Goal: Task Accomplishment & Management: Complete application form

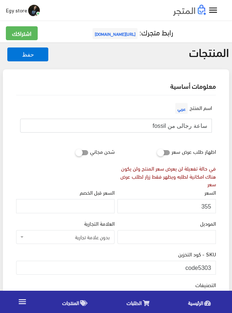
click at [182, 129] on input "ساعة رجالى من fossil" at bounding box center [115, 126] width 191 height 14
click at [167, 185] on div "في حالة تفعيلة لن يعرض سعر المنتج ولن يكون هناك امكانية لطلبه ويظهر فقط زرار لط…" at bounding box center [166, 176] width 98 height 24
drag, startPoint x: 198, startPoint y: 264, endPoint x: 218, endPoint y: 265, distance: 19.8
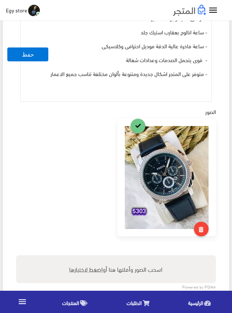
scroll to position [329, 0]
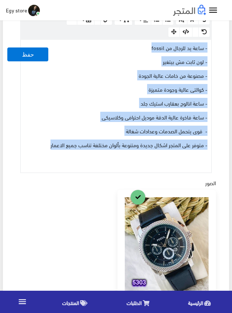
drag, startPoint x: 49, startPoint y: 144, endPoint x: 213, endPoint y: 46, distance: 191.3
click at [213, 46] on div "الوصف عربي × Insert Image Select from files Image URL Insert Image × Insert Lin…" at bounding box center [116, 77] width 202 height 191
copy div "- ساعة يد للرجال من fossil - لون ثابت مش بيتغير - مصنوعة من خامات عالية الجودة …"
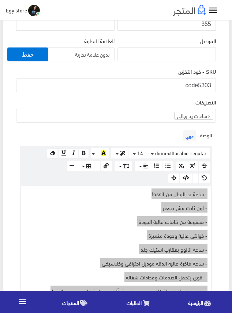
scroll to position [146, 0]
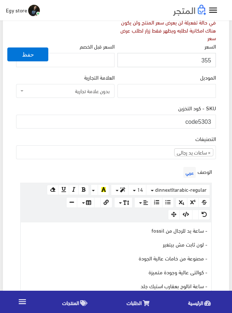
click at [206, 60] on input "355" at bounding box center [166, 60] width 98 height 14
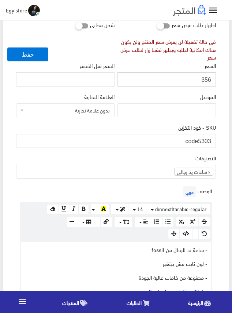
scroll to position [110, 0]
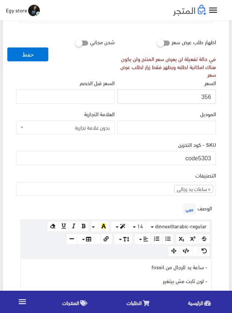
drag, startPoint x: 206, startPoint y: 60, endPoint x: 202, endPoint y: 94, distance: 33.5
click at [202, 94] on input "356" at bounding box center [166, 97] width 98 height 14
type input "355"
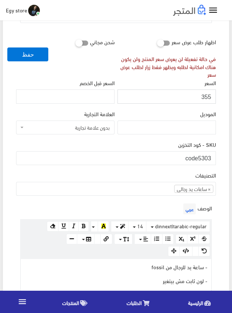
click at [208, 96] on input "355" at bounding box center [166, 97] width 98 height 14
click at [63, 77] on div "شحن مجاني" at bounding box center [65, 57] width 101 height 44
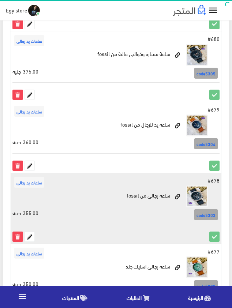
scroll to position [805, 0]
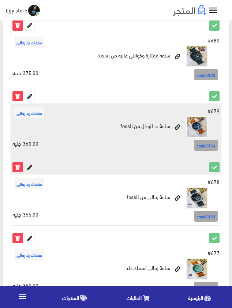
click at [32, 164] on icon at bounding box center [30, 167] width 10 height 10
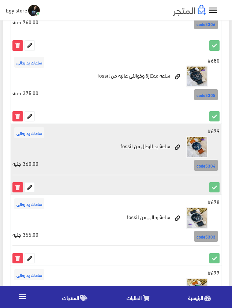
scroll to position [768, 0]
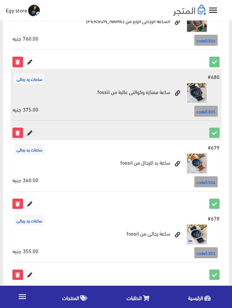
click at [31, 133] on icon at bounding box center [30, 133] width 10 height 10
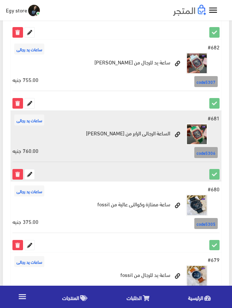
scroll to position [622, 0]
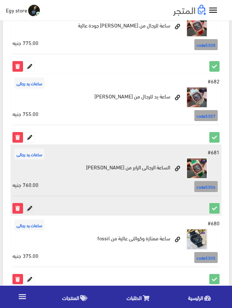
click at [29, 208] on icon at bounding box center [30, 208] width 10 height 10
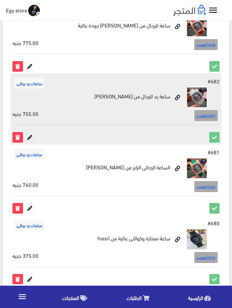
click at [29, 133] on icon at bounding box center [30, 137] width 10 height 10
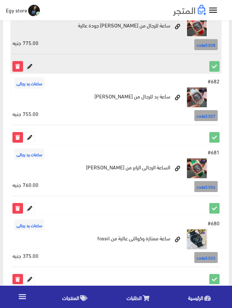
click at [28, 65] on icon at bounding box center [30, 66] width 10 height 10
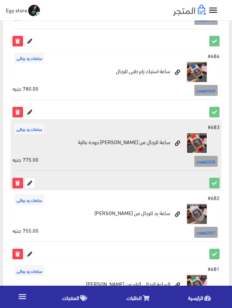
scroll to position [476, 0]
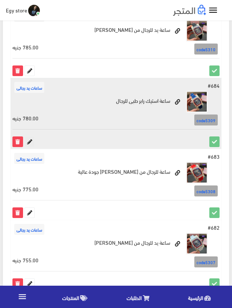
click at [29, 141] on icon at bounding box center [30, 142] width 10 height 10
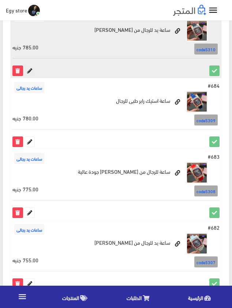
click at [29, 69] on icon at bounding box center [30, 71] width 10 height 10
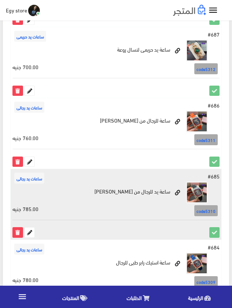
scroll to position [257, 0]
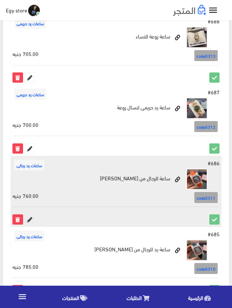
click at [30, 221] on icon at bounding box center [30, 219] width 10 height 10
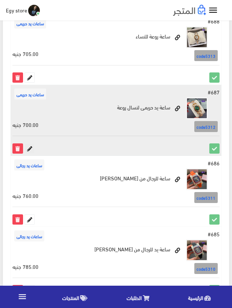
click at [29, 149] on icon at bounding box center [30, 149] width 10 height 10
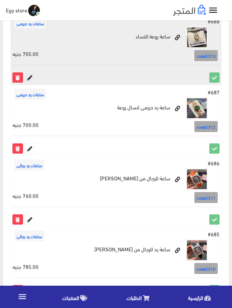
click at [27, 75] on icon at bounding box center [30, 78] width 10 height 10
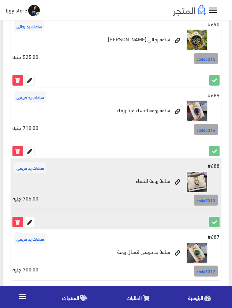
scroll to position [111, 0]
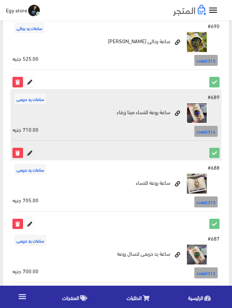
click at [31, 152] on icon at bounding box center [30, 153] width 10 height 10
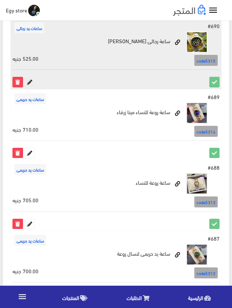
click at [31, 80] on icon at bounding box center [30, 82] width 10 height 10
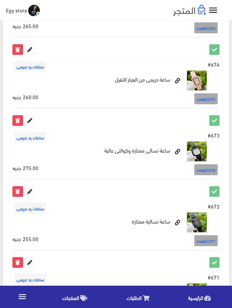
scroll to position [1317, 0]
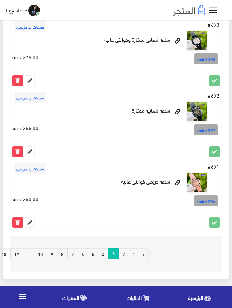
click at [123, 254] on link "2" at bounding box center [123, 253] width 11 height 11
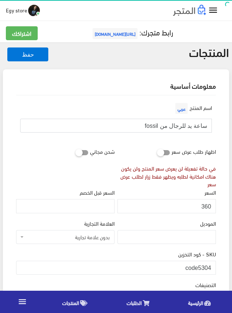
click at [175, 127] on input "ساعة يد للرجال من fossil" at bounding box center [115, 126] width 191 height 14
drag, startPoint x: 199, startPoint y: 267, endPoint x: 211, endPoint y: 268, distance: 12.1
click at [211, 268] on input "code5304" at bounding box center [116, 268] width 200 height 14
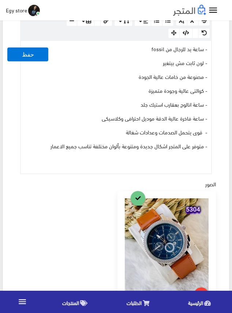
scroll to position [292, 0]
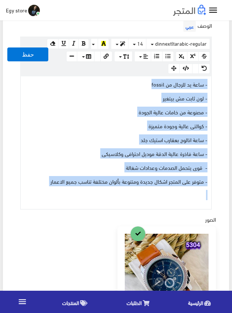
drag, startPoint x: 33, startPoint y: 185, endPoint x: 207, endPoint y: 82, distance: 202.2
click at [207, 82] on div "- ساعة يد للرجال من fossil - لون ثابت مش بيتغير - مصنوعة من خامات عالية الجودة …" at bounding box center [116, 142] width 190 height 133
copy div "- ساعة يد للرجال من fossil - لون ثابت مش بيتغير - مصنوعة من خامات عالية الجودة …"
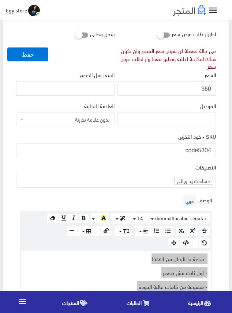
scroll to position [110, 0]
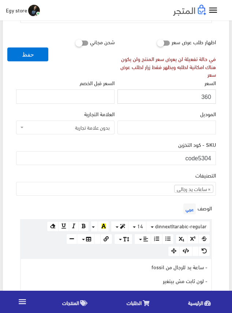
click at [205, 94] on input "360" at bounding box center [166, 97] width 98 height 14
click at [110, 172] on div "التصنيفات ساعات يد رجالى ساعات يد حريمى اساور وبريسليت × ساعات يد رجالى" at bounding box center [116, 183] width 200 height 25
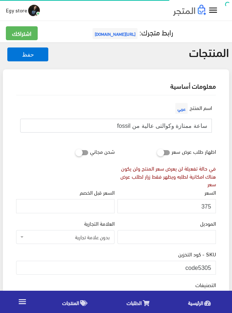
click at [168, 124] on input "ساعة ممتازة وكوالتى عالية من fossil" at bounding box center [115, 126] width 191 height 14
drag, startPoint x: 199, startPoint y: 267, endPoint x: 218, endPoint y: 267, distance: 18.6
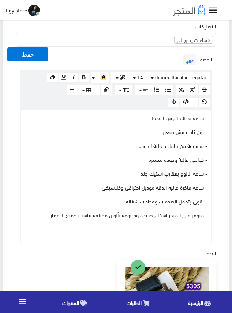
scroll to position [292, 0]
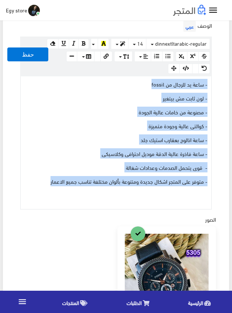
drag, startPoint x: 44, startPoint y: 182, endPoint x: 216, endPoint y: 74, distance: 203.0
click at [216, 74] on div "الوصف عربي × Insert Image Select from files Image URL Insert Image × Insert Lin…" at bounding box center [116, 114] width 202 height 191
copy div "- ساعة يد للرجال من fossil - لون ثابت مش بيتغير - مصنوعة من خامات عالية الجودة …"
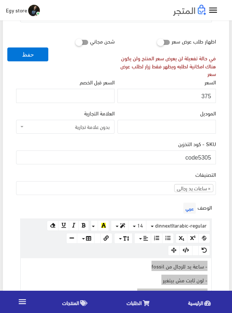
scroll to position [110, 0]
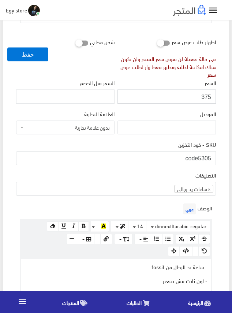
click at [206, 96] on input "375" at bounding box center [166, 97] width 98 height 14
click at [77, 69] on div "شحن مجاني" at bounding box center [65, 57] width 101 height 44
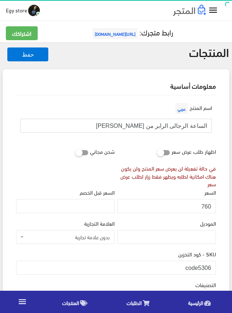
click at [176, 126] on input "الساعة الرجالى الرابر من [PERSON_NAME]" at bounding box center [115, 126] width 191 height 14
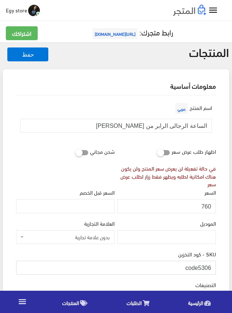
drag, startPoint x: 198, startPoint y: 269, endPoint x: 213, endPoint y: 269, distance: 14.6
click at [213, 269] on input "code5306" at bounding box center [116, 268] width 200 height 14
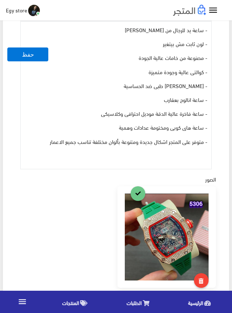
scroll to position [329, 0]
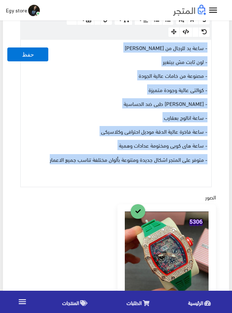
drag, startPoint x: 38, startPoint y: 161, endPoint x: 213, endPoint y: 49, distance: 208.0
click at [213, 49] on div "الوصف عربي × Insert Image Select from files Image URL Insert Image × Insert Lin…" at bounding box center [116, 84] width 202 height 205
copy div "- ساعة يد للرجال من ريتشارد ميل RICHARD MILLE - لون ثابت مش بيتغير - مصنوعة من …"
click at [214, 166] on div "الوصف عربي × Insert Image Select from files Image URL Insert Image × Insert Lin…" at bounding box center [116, 84] width 202 height 205
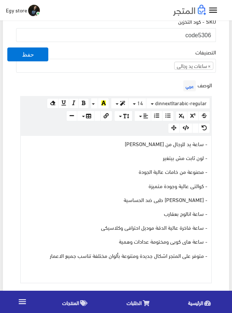
scroll to position [110, 0]
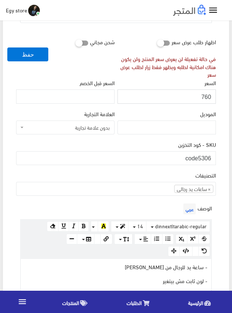
click at [205, 96] on input "760" at bounding box center [166, 97] width 98 height 14
click at [126, 140] on div "SKU - كود التخزين code5306" at bounding box center [116, 152] width 200 height 25
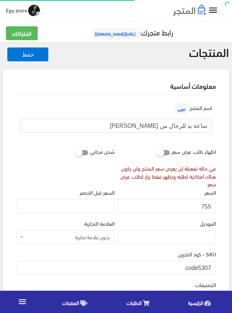
click at [183, 126] on input "ساعة يد للرجال من [PERSON_NAME]" at bounding box center [115, 126] width 191 height 14
click at [183, 126] on input "ساعة يد للرجال من ريتشارد ميل" at bounding box center [115, 126] width 191 height 14
drag, startPoint x: 200, startPoint y: 265, endPoint x: 211, endPoint y: 267, distance: 11.8
click at [211, 267] on input "code5307" at bounding box center [116, 268] width 200 height 14
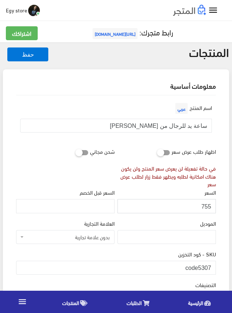
click at [205, 206] on input "755" at bounding box center [166, 206] width 98 height 14
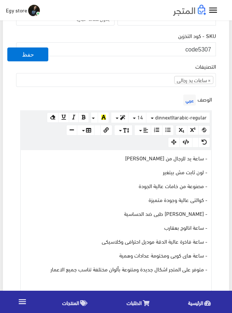
scroll to position [256, 0]
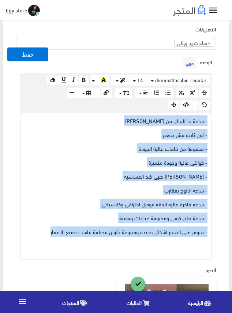
drag, startPoint x: 45, startPoint y: 234, endPoint x: 213, endPoint y: 120, distance: 203.6
click at [213, 120] on div "الوصف عربي × Insert Image Select from files Image URL Insert Image × Insert Lin…" at bounding box center [116, 158] width 202 height 205
copy div "- ساعة يد للرجال من [PERSON_NAME] [PERSON_NAME] - لون ثابت مش بيتغير - مصنوعة م…"
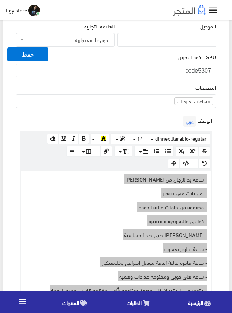
scroll to position [183, 0]
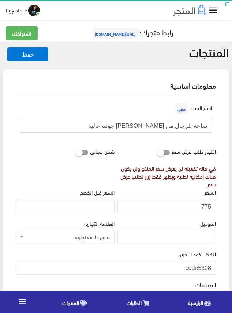
click at [148, 124] on input "ساعة للرجال من [PERSON_NAME] جودة عالية" at bounding box center [115, 126] width 191 height 14
drag, startPoint x: 200, startPoint y: 264, endPoint x: 214, endPoint y: 265, distance: 14.3
click at [214, 265] on input "code5308" at bounding box center [116, 268] width 200 height 14
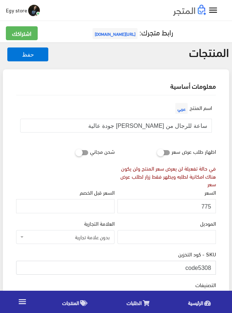
drag, startPoint x: 199, startPoint y: 267, endPoint x: 211, endPoint y: 268, distance: 12.1
click at [211, 268] on input "code5308" at bounding box center [116, 268] width 200 height 14
click at [208, 206] on input "775" at bounding box center [166, 206] width 98 height 14
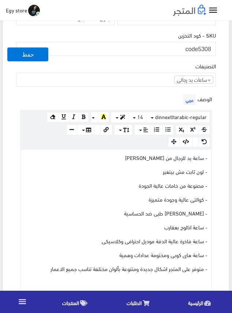
scroll to position [219, 0]
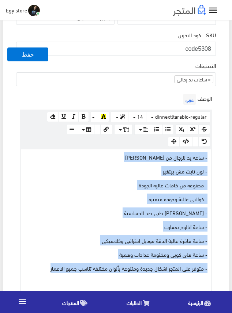
drag, startPoint x: 46, startPoint y: 267, endPoint x: 218, endPoint y: 156, distance: 205.3
click at [218, 156] on div "اسم المنتج عربي ساعة للرجال من ريتشارد ميل جودة عالية اظهار طلب عرض سعر في حالة…" at bounding box center [115, 238] width 211 height 725
copy div "- ساعة يد للرجال من ريتشارد ميل RICHARD MILLE - لون ثابت مش بيتغير - مصنوعة من …"
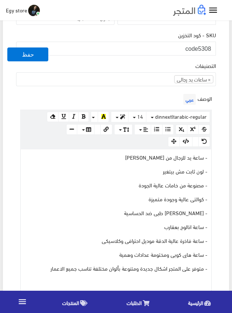
click at [125, 65] on div "التصنيفات ساعات يد رجالى ساعات يد حريمى اساور وبريسليت × ساعات يد رجالى" at bounding box center [116, 73] width 200 height 25
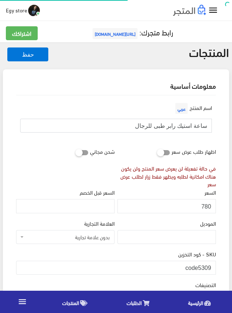
click at [180, 126] on input "ساعة استيك رابر طبى للرجال" at bounding box center [115, 126] width 191 height 14
drag, startPoint x: 198, startPoint y: 266, endPoint x: 216, endPoint y: 266, distance: 18.3
click at [216, 266] on div "SKU - كود التخزين code5309" at bounding box center [116, 265] width 202 height 31
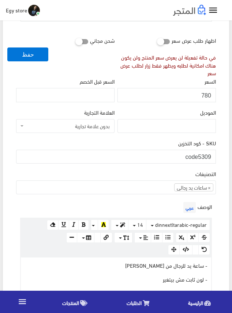
scroll to position [219, 0]
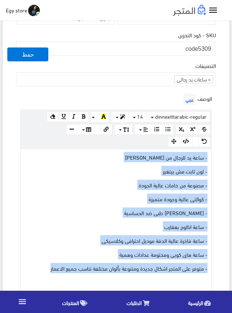
drag, startPoint x: 40, startPoint y: 269, endPoint x: 211, endPoint y: 156, distance: 204.9
click at [211, 156] on div "www.google.com 100% 50% 25% - ساعة يد للرجال من ريتشارد ميل RICHARD MILLE - لون…" at bounding box center [115, 223] width 191 height 148
copy div "- ساعة يد للرجال من ريتشارد ميل RICHARD MILLE - لون ثابت مش بيتغير - مصنوعة من …"
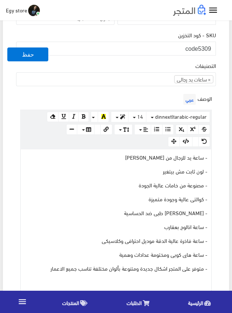
click at [158, 95] on div "الوصف عربي × Insert Image Select from files Image URL Insert Image × Insert Lin…" at bounding box center [116, 194] width 202 height 205
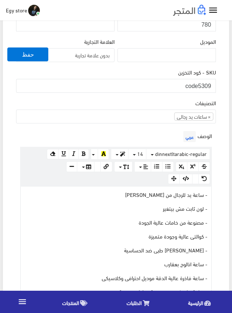
scroll to position [146, 0]
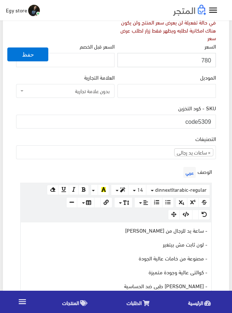
click at [206, 59] on input "780" at bounding box center [166, 60] width 98 height 14
click at [151, 109] on div "SKU - كود التخزين code5309" at bounding box center [116, 116] width 200 height 25
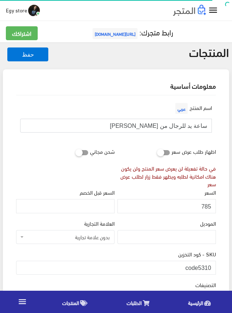
click at [147, 126] on input "ساعة يد للرجال من [PERSON_NAME]" at bounding box center [115, 126] width 191 height 14
drag, startPoint x: 200, startPoint y: 264, endPoint x: 213, endPoint y: 264, distance: 13.2
click at [213, 264] on input "code5310" at bounding box center [116, 268] width 200 height 14
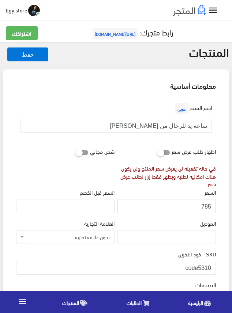
click at [205, 206] on input "785" at bounding box center [166, 206] width 98 height 14
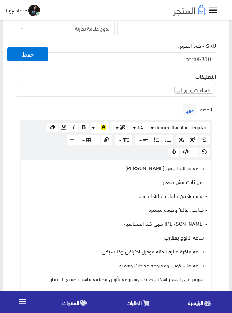
scroll to position [256, 0]
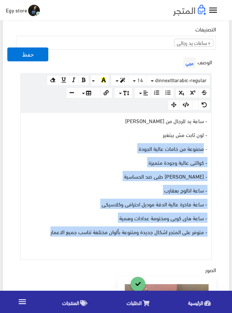
drag, startPoint x: 43, startPoint y: 231, endPoint x: 213, endPoint y: 132, distance: 196.3
click at [207, 138] on div "- ساعة يد للرجال من [PERSON_NAME] [PERSON_NAME] - لون ثابت مش بيتغير - مصنوعة م…" at bounding box center [116, 186] width 190 height 147
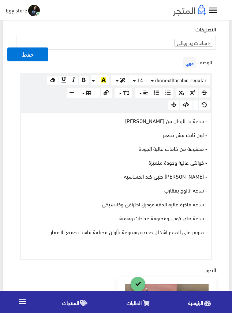
drag, startPoint x: 213, startPoint y: 132, endPoint x: 217, endPoint y: 121, distance: 12.3
click at [217, 121] on div "اسم المنتج عربي ساعة يد للرجال من RICHARD MILLE اظهار طلب عرض سعر في حالة تفعيل…" at bounding box center [115, 204] width 211 height 728
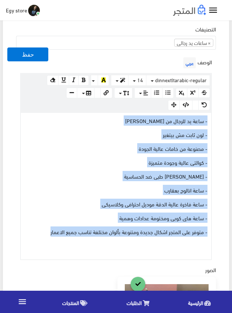
drag, startPoint x: 43, startPoint y: 231, endPoint x: 212, endPoint y: 119, distance: 202.0
click at [212, 119] on div "الوصف عربي × Insert Image Select from files Image URL Insert Image × Insert Lin…" at bounding box center [116, 158] width 202 height 205
copy div "- ساعة يد للرجال من [PERSON_NAME] [PERSON_NAME] - لون ثابت مش بيتغير - مصنوعة م…"
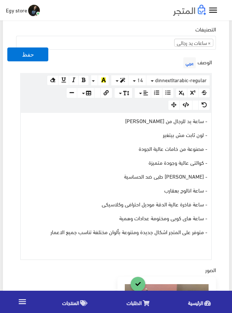
click at [123, 67] on div "الوصف عربي × Insert Image Select from files Image URL Insert Image × Insert Lin…" at bounding box center [116, 158] width 202 height 205
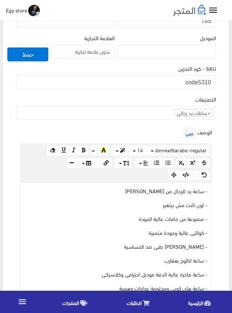
scroll to position [183, 0]
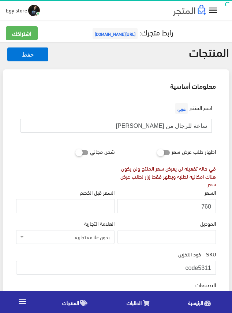
click at [186, 127] on input "ساعة للرجال من [PERSON_NAME]" at bounding box center [115, 126] width 191 height 14
drag, startPoint x: 201, startPoint y: 263, endPoint x: 215, endPoint y: 264, distance: 13.9
click at [215, 264] on input "code5311" at bounding box center [116, 268] width 200 height 14
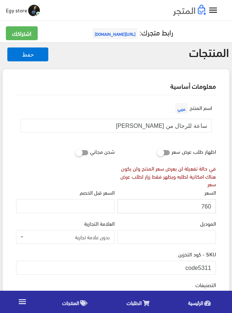
click at [206, 206] on input "760" at bounding box center [166, 206] width 98 height 14
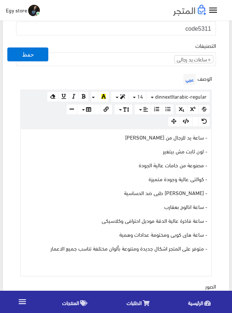
scroll to position [256, 0]
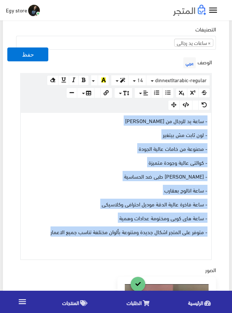
drag, startPoint x: 43, startPoint y: 233, endPoint x: 210, endPoint y: 119, distance: 201.9
click at [210, 119] on div "- ساعة يد للرجال من ريتشارد ميل RICHARD MILLE - لون ثابت مش بيتغير - مصنوعة من …" at bounding box center [116, 186] width 190 height 147
copy div "- ساعة يد للرجال من ريتشارد ميل RICHARD MILLE - لون ثابت مش بيتغير - مصنوعة من …"
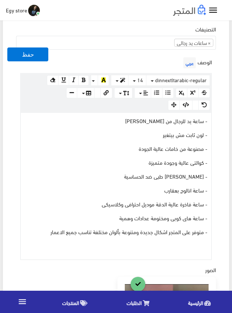
click at [138, 65] on div "الوصف عربي × Insert Image Select from files Image URL Insert Image × Insert Lin…" at bounding box center [116, 158] width 202 height 205
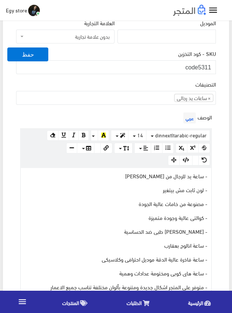
scroll to position [146, 0]
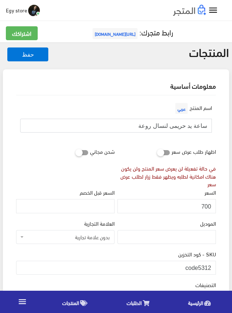
click at [176, 127] on input "ساعة يد حريمى لنسال روعة" at bounding box center [115, 126] width 191 height 14
drag, startPoint x: 200, startPoint y: 267, endPoint x: 213, endPoint y: 267, distance: 12.8
click at [213, 267] on input "code5312" at bounding box center [116, 268] width 200 height 14
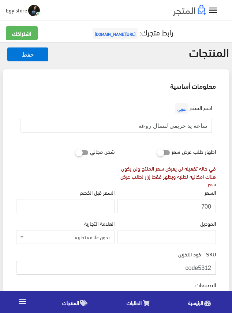
drag, startPoint x: 200, startPoint y: 266, endPoint x: 217, endPoint y: 267, distance: 17.6
click at [207, 206] on input "700" at bounding box center [166, 206] width 98 height 14
click at [205, 265] on input "code5312" at bounding box center [116, 268] width 200 height 14
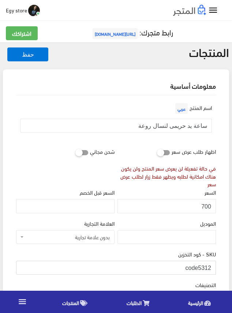
drag, startPoint x: 200, startPoint y: 266, endPoint x: 212, endPoint y: 266, distance: 12.1
click at [212, 266] on input "code5312" at bounding box center [116, 268] width 200 height 14
click at [182, 223] on div "الموديل" at bounding box center [166, 231] width 98 height 25
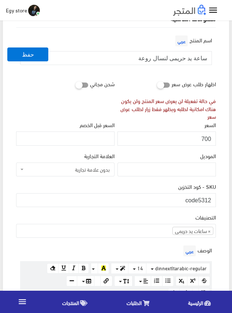
scroll to position [183, 0]
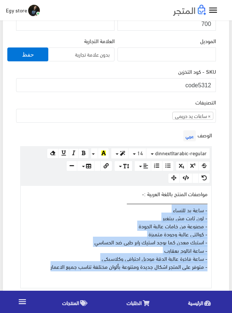
drag, startPoint x: 38, startPoint y: 263, endPoint x: 213, endPoint y: 211, distance: 183.1
click at [213, 211] on div "الوصف عربي مواصفات المنتج باللغة العربية :-<br>ــــــــــــــــــــــــــــــــ…" at bounding box center [116, 209] width 202 height 160
copy div "- ساعة يد للنساء - لون ثابت مش بيتغير - مصنوعة من خامات عالية الجودة - كوالتى ع…"
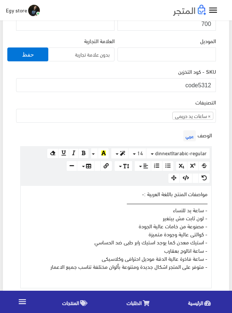
click at [164, 93] on div "SKU - كود التخزين code5312" at bounding box center [116, 82] width 202 height 31
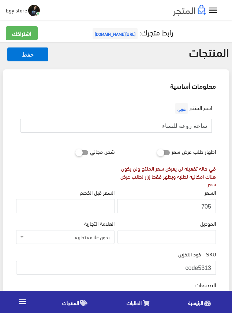
click at [169, 127] on input "ساعة روعة للنساء" at bounding box center [115, 126] width 191 height 14
click at [206, 205] on input "705" at bounding box center [166, 206] width 98 height 14
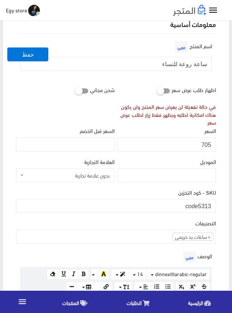
scroll to position [73, 0]
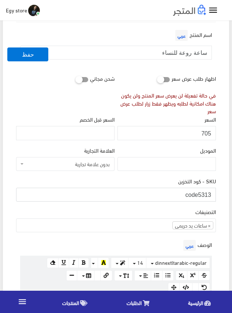
drag, startPoint x: 198, startPoint y: 193, endPoint x: 210, endPoint y: 193, distance: 12.4
click at [210, 193] on input "code5313" at bounding box center [116, 195] width 200 height 14
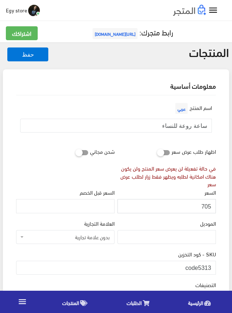
click at [206, 208] on input "705" at bounding box center [166, 206] width 98 height 14
click at [188, 197] on div "السعر 705" at bounding box center [166, 200] width 98 height 25
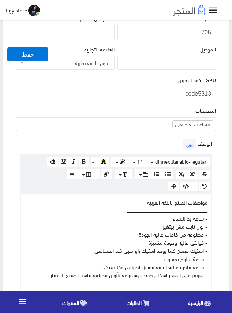
scroll to position [183, 0]
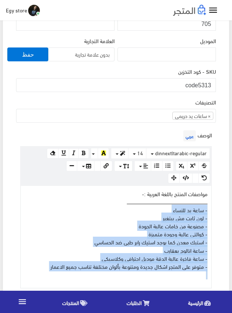
drag, startPoint x: 39, startPoint y: 270, endPoint x: 214, endPoint y: 210, distance: 185.2
click at [214, 210] on div "الوصف عربي مواصفات المنتج باللغة العربية :-<br>ــــــــــــــــــــــــــــــــ…" at bounding box center [116, 209] width 202 height 160
copy div "- ساعة يد للنساء - لون ثابت مش بيتغير - مصنوعة من خامات عالية الجودة - كوالتى ع…"
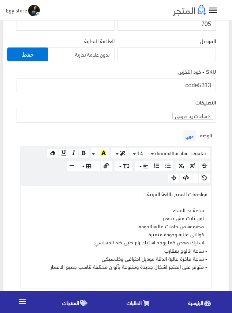
click at [128, 100] on div "التصنيفات ساعات يد رجالى ساعات يد حريمى اساور وبريسليت × ساعات يد حريمى" at bounding box center [116, 110] width 200 height 25
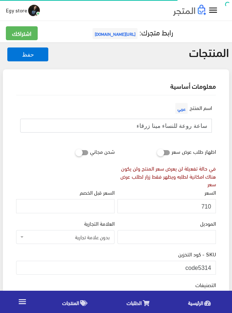
click at [173, 126] on input "ساعة روعة للنساء مينا زرقاء" at bounding box center [115, 126] width 191 height 14
drag, startPoint x: 198, startPoint y: 268, endPoint x: 221, endPoint y: 269, distance: 22.3
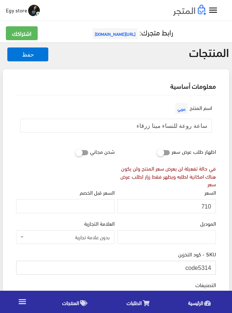
click at [205, 206] on input "710" at bounding box center [166, 206] width 98 height 14
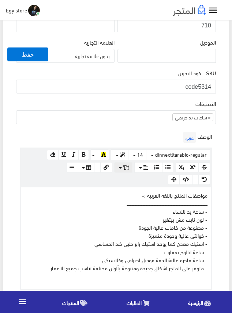
scroll to position [219, 0]
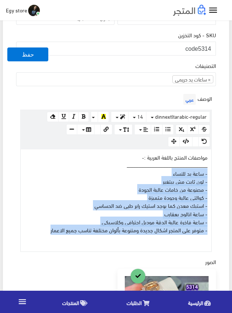
drag, startPoint x: 41, startPoint y: 229, endPoint x: 212, endPoint y: 174, distance: 179.8
click at [212, 174] on div "الوصف عربي مواصفات المنتج باللغة العربية :-<br>ــــــــــــــــــــــــــــــــ…" at bounding box center [116, 172] width 202 height 160
copy div "- ساعة يد للنساء - لون ثابت مش بيتغير - مصنوعة من خامات عالية الجودة - كوالتى ع…"
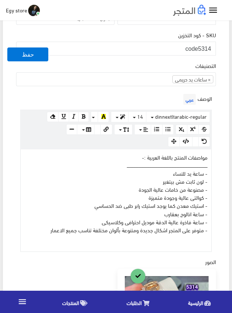
click at [139, 98] on div "الوصف عربي مواصفات المنتج باللغة العربية :-<br>ــــــــــــــــــــــــــــــــ…" at bounding box center [116, 172] width 202 height 160
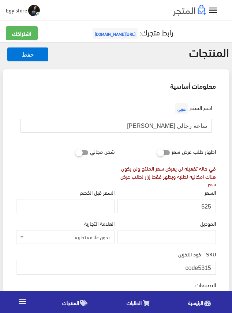
click at [185, 125] on input "ساعة رجالى رولكس دايتونة" at bounding box center [115, 126] width 191 height 14
click at [182, 125] on input "ساعة رجالى رولكس دايتونة" at bounding box center [115, 126] width 191 height 14
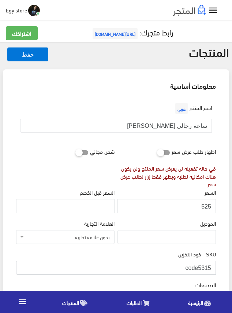
drag, startPoint x: 198, startPoint y: 267, endPoint x: 209, endPoint y: 267, distance: 11.0
click at [209, 267] on input "code5315" at bounding box center [116, 268] width 200 height 14
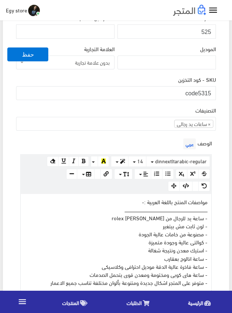
scroll to position [329, 0]
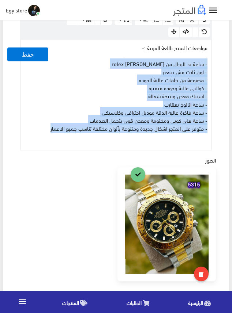
drag, startPoint x: 33, startPoint y: 128, endPoint x: 213, endPoint y: 65, distance: 191.5
click at [213, 65] on div "الوصف عربي مواصفات المنتج باللغة العربية :-<br>ــــــــــــــــــــــــــــــــ…" at bounding box center [116, 66] width 202 height 168
copy div "- ساعة يد للرجال من رولكس دايتونة rolex - لون ثابت مش بيتغير - مصنوعة من خامات …"
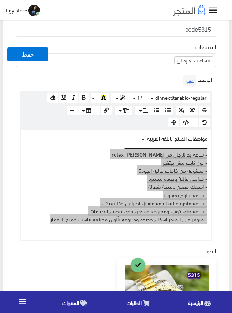
scroll to position [219, 0]
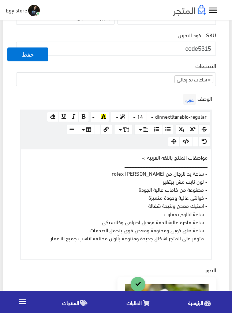
click at [226, 144] on div "معلومات أساسية اسم المنتج عربي ساعة رجالى رولكس دايتونة اظهار طلب عرض سعر في حا…" at bounding box center [116, 218] width 226 height 737
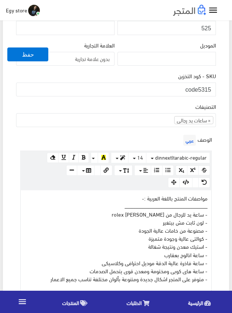
scroll to position [110, 0]
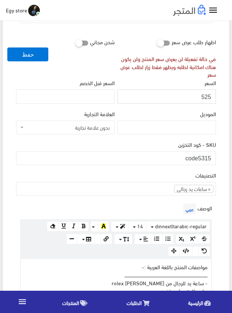
click at [205, 98] on input "525" at bounding box center [166, 97] width 98 height 14
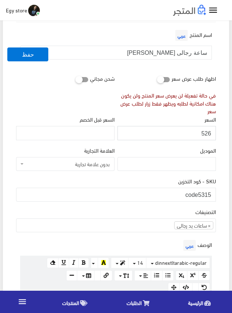
drag, startPoint x: 205, startPoint y: 98, endPoint x: 202, endPoint y: 133, distance: 34.9
click at [202, 133] on input "526" at bounding box center [166, 133] width 98 height 14
click at [202, 132] on input "526" at bounding box center [166, 133] width 98 height 14
type input "525"
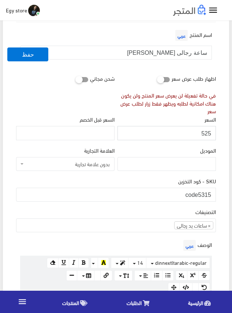
click at [202, 131] on input "525" at bounding box center [166, 133] width 98 height 14
click at [168, 52] on input "ساعة رجالى رولكس دايتونة" at bounding box center [115, 53] width 191 height 14
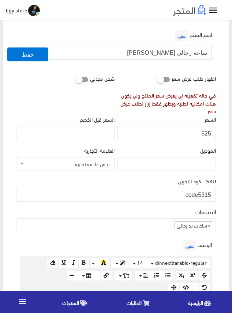
click at [168, 52] on input "ساعة رجالى رولكس دايتونة" at bounding box center [115, 53] width 191 height 14
drag, startPoint x: 200, startPoint y: 192, endPoint x: 213, endPoint y: 194, distance: 14.0
click at [213, 194] on input "code5315" at bounding box center [116, 195] width 200 height 14
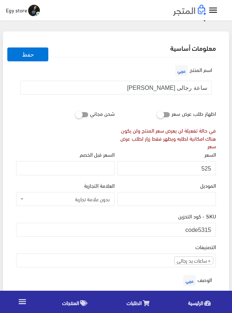
scroll to position [0, 0]
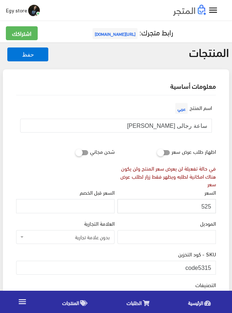
click at [208, 206] on input "525" at bounding box center [166, 206] width 98 height 14
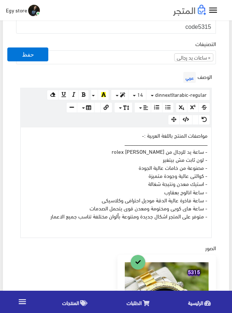
scroll to position [256, 0]
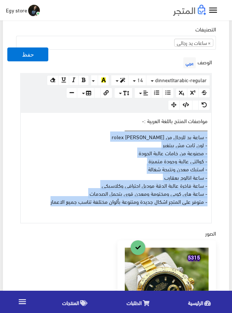
drag, startPoint x: 50, startPoint y: 202, endPoint x: 216, endPoint y: 136, distance: 178.4
click at [216, 136] on div "الوصف عربي مواصفات المنتج باللغة العربية :-<br>ــــــــــــــــــــــــــــــــ…" at bounding box center [116, 140] width 202 height 168
copy div "- ساعة يد للرجال من رولكس دايتونة rolex - لون ثابت مش بيتغير - مصنوعة من خامات …"
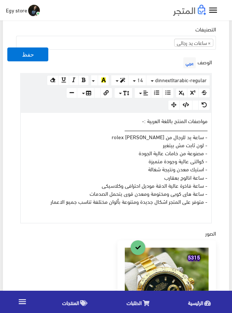
click at [144, 60] on div "الوصف عربي مواصفات المنتج باللغة العربية :-<br>ــــــــــــــــــــــــــــــــ…" at bounding box center [116, 140] width 202 height 168
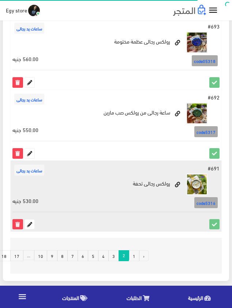
scroll to position [1327, 0]
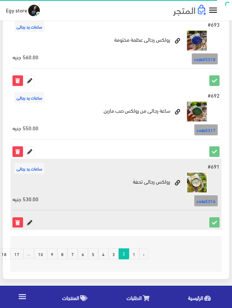
click at [29, 224] on icon at bounding box center [30, 222] width 10 height 10
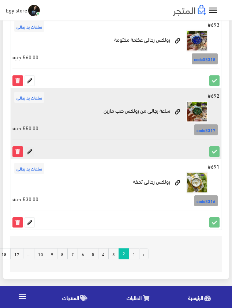
click at [30, 152] on icon at bounding box center [30, 152] width 10 height 10
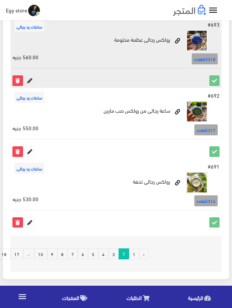
click at [29, 79] on icon at bounding box center [30, 81] width 10 height 10
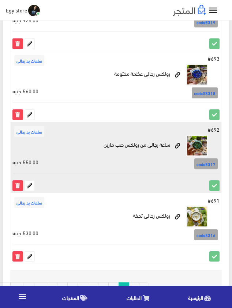
scroll to position [1254, 0]
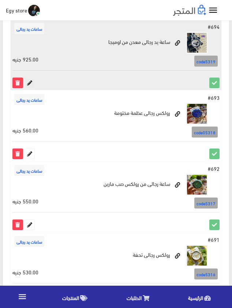
click at [30, 84] on icon at bounding box center [30, 83] width 10 height 10
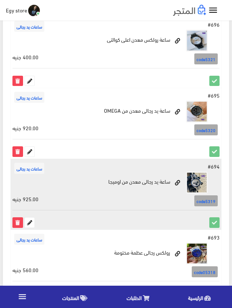
scroll to position [1108, 0]
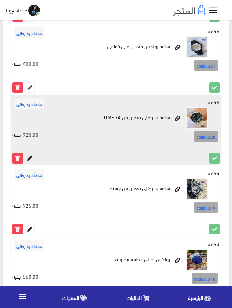
click at [30, 156] on icon at bounding box center [30, 158] width 10 height 10
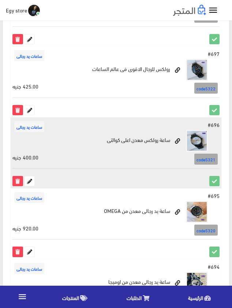
scroll to position [998, 0]
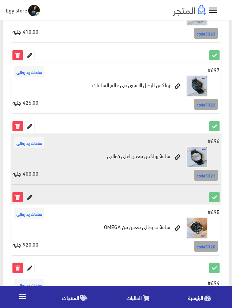
click at [30, 199] on icon at bounding box center [30, 197] width 10 height 10
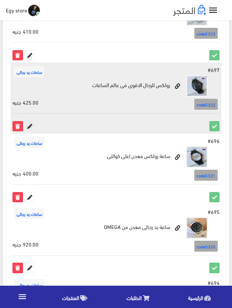
click at [29, 122] on icon at bounding box center [30, 126] width 10 height 10
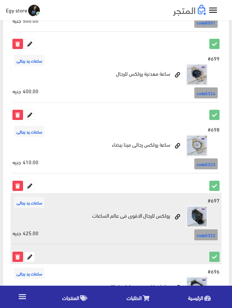
scroll to position [852, 0]
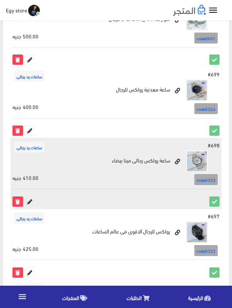
click at [29, 201] on icon at bounding box center [30, 202] width 10 height 10
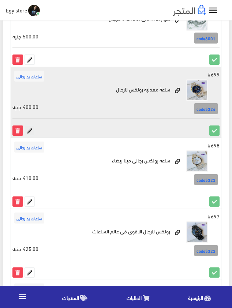
click at [31, 127] on icon at bounding box center [30, 131] width 10 height 10
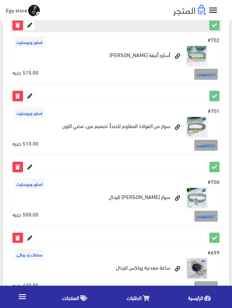
scroll to position [669, 0]
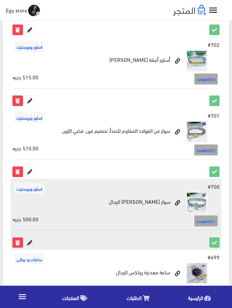
click at [26, 241] on icon at bounding box center [30, 243] width 10 height 10
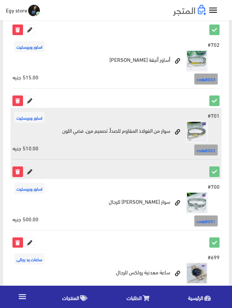
click at [29, 169] on icon at bounding box center [30, 172] width 10 height 10
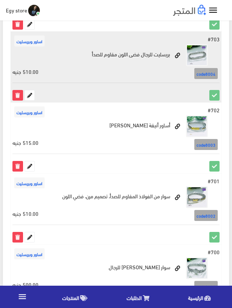
scroll to position [596, 0]
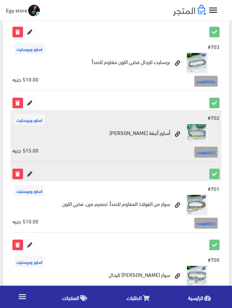
click at [27, 172] on icon at bounding box center [30, 174] width 10 height 10
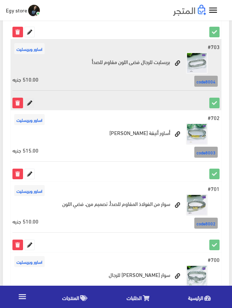
click at [29, 101] on icon at bounding box center [30, 103] width 10 height 10
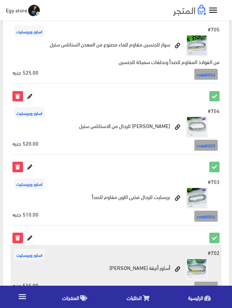
scroll to position [450, 0]
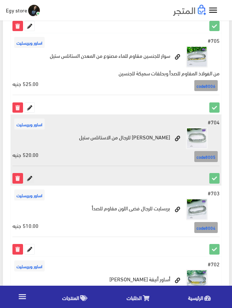
click at [31, 176] on icon at bounding box center [30, 178] width 10 height 10
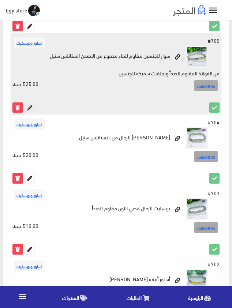
click at [30, 108] on icon at bounding box center [30, 108] width 10 height 10
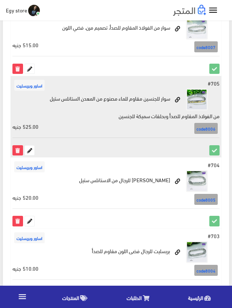
scroll to position [341, 0]
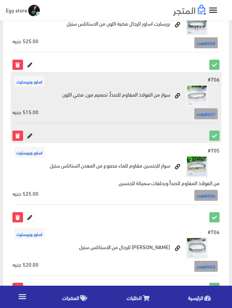
click at [26, 137] on icon at bounding box center [30, 136] width 10 height 10
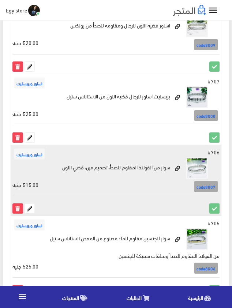
scroll to position [267, 0]
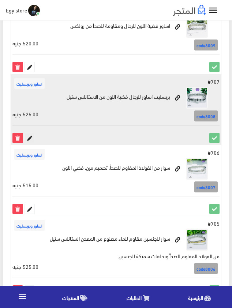
click at [27, 140] on icon at bounding box center [30, 138] width 10 height 10
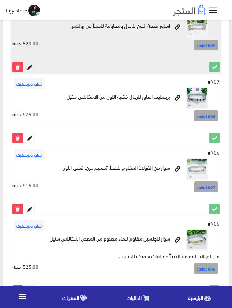
click at [32, 65] on icon at bounding box center [30, 67] width 10 height 10
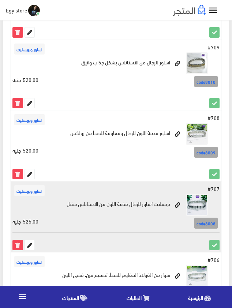
scroll to position [158, 0]
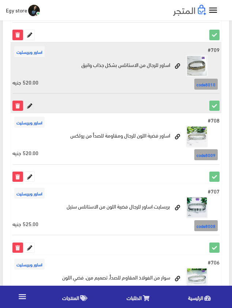
click at [31, 105] on icon at bounding box center [30, 106] width 10 height 10
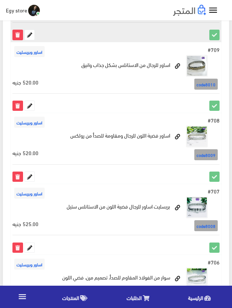
scroll to position [85, 0]
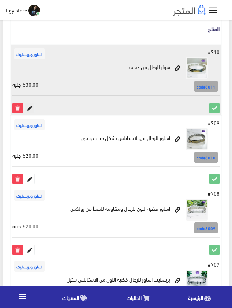
click at [29, 109] on icon at bounding box center [30, 108] width 10 height 10
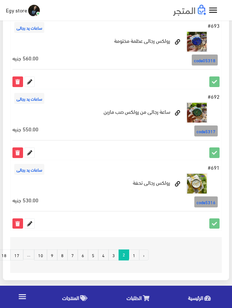
scroll to position [1327, 0]
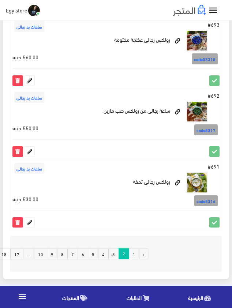
click at [132, 252] on link "1" at bounding box center [134, 253] width 11 height 11
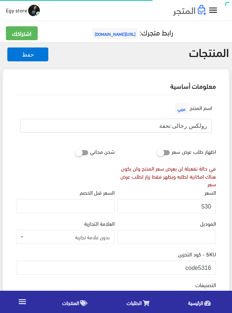
click at [180, 128] on input "رولكس رجالى تحفة" at bounding box center [115, 126] width 191 height 14
click at [175, 192] on div "السعر 530" at bounding box center [166, 200] width 98 height 25
drag, startPoint x: 198, startPoint y: 269, endPoint x: 214, endPoint y: 269, distance: 16.1
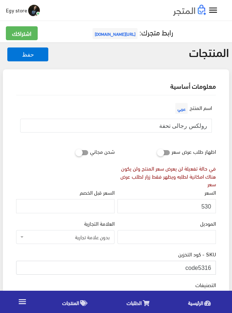
click at [214, 269] on input "code5316" at bounding box center [116, 268] width 200 height 14
click at [202, 206] on input "530" at bounding box center [166, 206] width 98 height 14
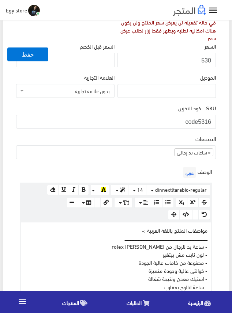
scroll to position [183, 0]
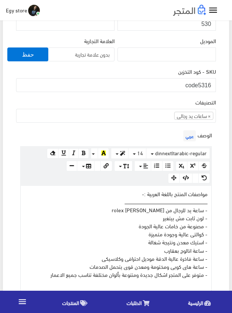
click at [155, 71] on div "SKU - كود التخزين code5316" at bounding box center [116, 79] width 200 height 25
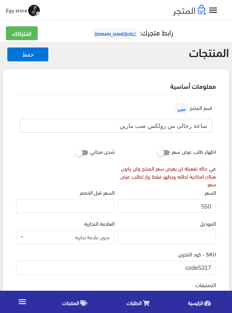
click at [159, 126] on input "ساعة رجالى من رولكس صب مارين" at bounding box center [115, 126] width 191 height 14
drag, startPoint x: 198, startPoint y: 268, endPoint x: 213, endPoint y: 269, distance: 15.0
click at [213, 269] on input "code5317" at bounding box center [116, 268] width 200 height 14
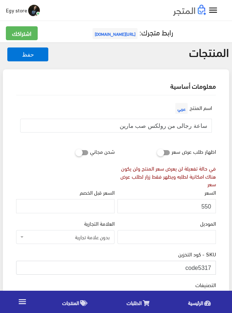
click at [206, 267] on input "code5317" at bounding box center [116, 268] width 200 height 14
drag, startPoint x: 198, startPoint y: 267, endPoint x: 217, endPoint y: 267, distance: 18.6
click at [204, 205] on input "550" at bounding box center [166, 206] width 98 height 14
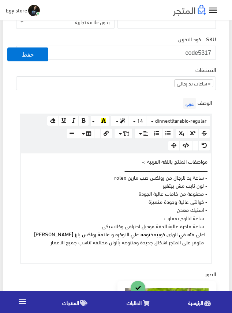
scroll to position [219, 0]
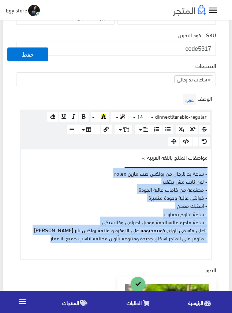
drag, startPoint x: 38, startPoint y: 240, endPoint x: 209, endPoint y: 173, distance: 184.4
click at [209, 173] on div "مواصفات المنتج باللغة العربية :- ــــــــــــــــــــــــــــــــــــــــــــــ…" at bounding box center [116, 204] width 190 height 110
copy div "- ساعة يد للرجال من رولكس صب مارين rolex - لون ثابت مش بيتغير - مصنوعة من خامات…"
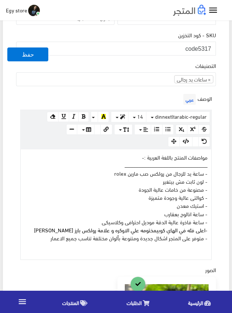
click at [134, 66] on div "التصنيفات ساعات يد رجالى ساعات يد حريمى اساور وبريسليت × ساعات يد رجالى" at bounding box center [116, 73] width 200 height 25
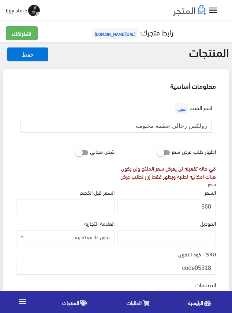
click at [169, 127] on input "رولكس رجالى عظمة مختومة" at bounding box center [115, 126] width 191 height 14
click at [199, 124] on input "ساعة يد رجالى معدن من اوميجا" at bounding box center [115, 126] width 191 height 14
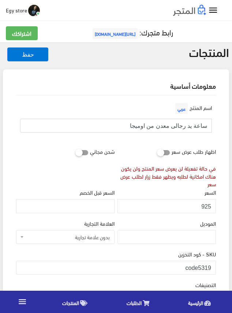
click at [199, 124] on input "ساعة يد رجالى معدن من اوميجا" at bounding box center [115, 126] width 191 height 14
drag, startPoint x: 197, startPoint y: 262, endPoint x: 216, endPoint y: 263, distance: 18.3
click at [216, 263] on div "SKU - كود التخزين code5319" at bounding box center [116, 265] width 202 height 31
click at [206, 208] on input "925" at bounding box center [166, 206] width 98 height 14
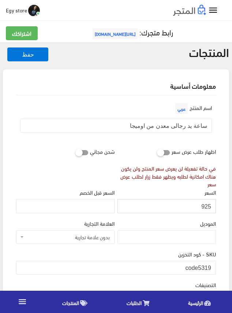
click at [206, 208] on input "925" at bounding box center [166, 206] width 98 height 14
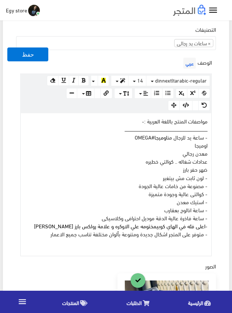
scroll to position [256, 0]
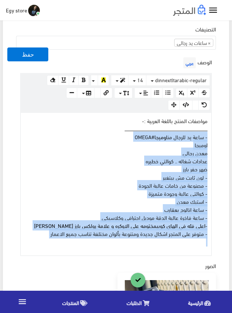
drag, startPoint x: 43, startPoint y: 237, endPoint x: 206, endPoint y: 137, distance: 191.5
click at [206, 137] on div "مواصفات المنتج باللغة العربية :- ــــــــــــــــــــــــــــــــــــــــــــــ…" at bounding box center [116, 184] width 190 height 143
copy div "- ساعة يد للرجال من اوميجا #OMEGA اوميجا معدن رجالي عدادات شغاله .. كوالتي خطير…"
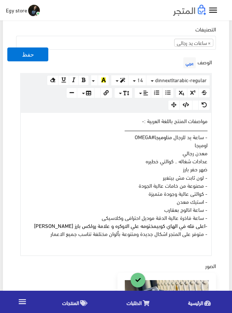
click at [150, 59] on div "الوصف عربي × Insert Image Select from files Image URL Insert Image × Insert Lin…" at bounding box center [116, 156] width 202 height 200
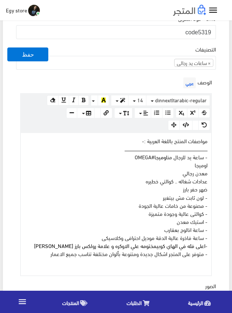
scroll to position [219, 0]
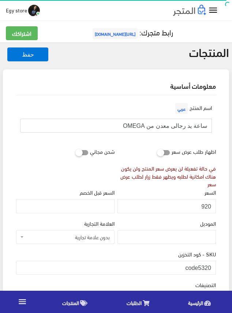
click at [166, 125] on input "ساعة يد رجالى معدن من OMEGA" at bounding box center [115, 126] width 191 height 14
drag, startPoint x: 200, startPoint y: 266, endPoint x: 212, endPoint y: 266, distance: 12.8
click at [212, 266] on input "code5320" at bounding box center [116, 268] width 200 height 14
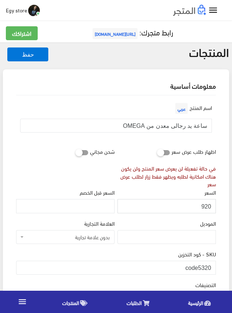
click at [204, 206] on input "920" at bounding box center [166, 206] width 98 height 14
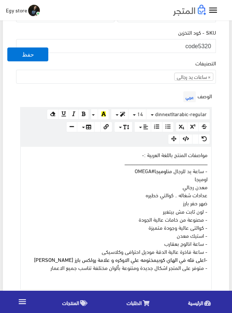
scroll to position [219, 0]
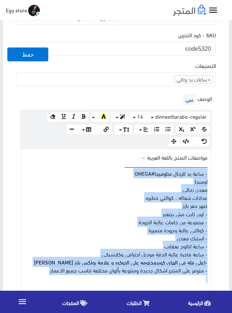
drag, startPoint x: 35, startPoint y: 273, endPoint x: 211, endPoint y: 176, distance: 201.0
click at [211, 176] on div "www.google.com 100% 50% 25% مواصفات المنتج باللغة العربية :- ــــــــــــــــــ…" at bounding box center [115, 221] width 191 height 144
copy div "- ساعة يد للرجال من اوميجا #OMEGA اوميجا معدن رجالي عدادات شغاله .. كوالتي خطير…"
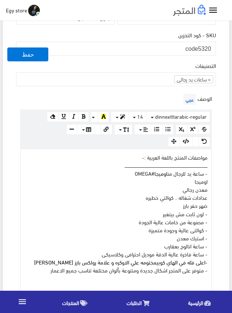
click at [154, 90] on div "التصنيفات ساعات يد رجالى ساعات يد حريمى اساور وبريسليت × ساعات يد رجالى" at bounding box center [116, 76] width 202 height 31
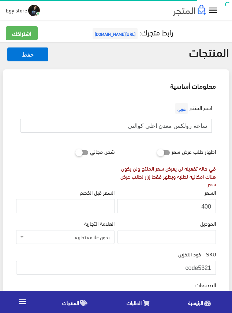
click at [182, 125] on input "ساعة رولكس معدن اعلى كوالتى" at bounding box center [115, 126] width 191 height 14
drag, startPoint x: 198, startPoint y: 267, endPoint x: 220, endPoint y: 267, distance: 21.6
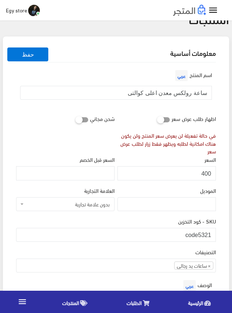
scroll to position [110, 0]
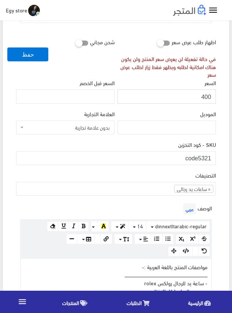
click at [206, 94] on input "400" at bounding box center [166, 97] width 98 height 14
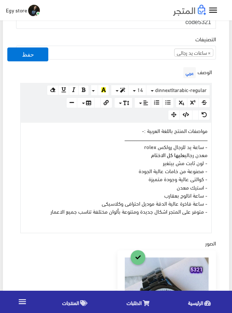
scroll to position [256, 0]
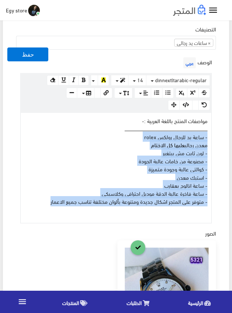
drag, startPoint x: 45, startPoint y: 202, endPoint x: 216, endPoint y: 138, distance: 182.8
click at [216, 138] on div "الوصف عربي × Insert Image Select from files Image URL Insert Image × Insert Lin…" at bounding box center [116, 140] width 202 height 168
copy div "- ساعة يد للرجال رولكس rolex معدن رجالي عليها كل الاختام - لون ثابت مش بيتغير -…"
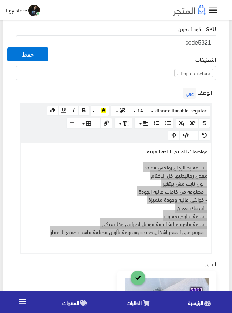
scroll to position [183, 0]
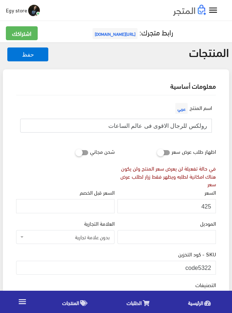
click at [182, 126] on input "رولكس للرجال الاقوى فى عالم الساعات" at bounding box center [115, 126] width 191 height 14
drag, startPoint x: 198, startPoint y: 266, endPoint x: 211, endPoint y: 266, distance: 12.8
click at [211, 266] on input "code5322" at bounding box center [116, 268] width 200 height 14
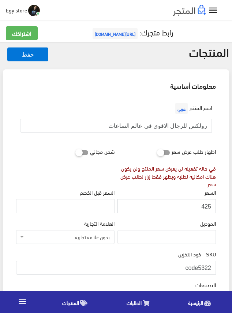
click at [206, 206] on input "425" at bounding box center [166, 206] width 98 height 14
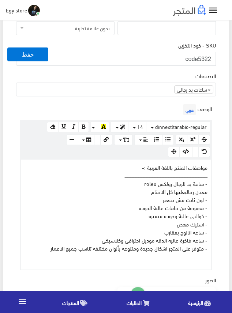
scroll to position [219, 0]
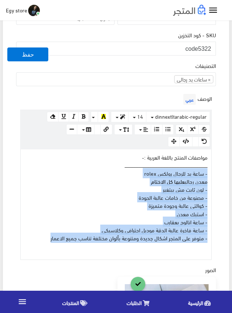
drag, startPoint x: 39, startPoint y: 234, endPoint x: 221, endPoint y: 169, distance: 192.9
click at [221, 169] on div "اسم المنتج عربي [PERSON_NAME] للرجال الاقوى فى عالم الساعات اظهار طلب عرض سعر ف…" at bounding box center [115, 228] width 211 height 705
copy div "- ساعة يد للرجال رولكس rolex معدن رجالي عليها كل الاختام - لون ثابت مش بيتغير -…"
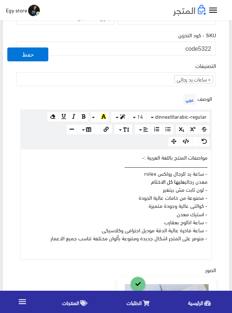
click at [136, 99] on div "الوصف عربي × Insert Image Select from files Image URL Insert Image × Insert Lin…" at bounding box center [116, 176] width 202 height 168
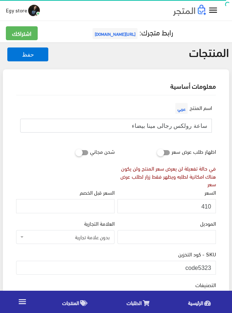
click at [167, 124] on input "ساعة رولكس رجالى مينا بيضاء" at bounding box center [115, 126] width 191 height 14
drag, startPoint x: 198, startPoint y: 267, endPoint x: 214, endPoint y: 267, distance: 16.1
click at [214, 267] on input "code5323" at bounding box center [116, 268] width 200 height 14
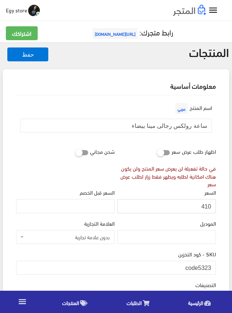
click at [207, 206] on input "410" at bounding box center [166, 206] width 98 height 14
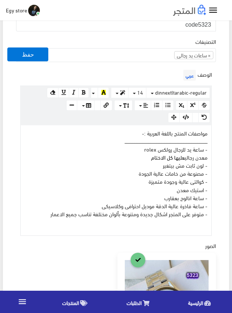
scroll to position [256, 0]
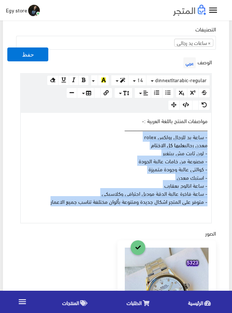
drag, startPoint x: 41, startPoint y: 199, endPoint x: 216, endPoint y: 138, distance: 185.2
click at [216, 138] on div "الوصف عربي × Insert Image Select from files Image URL Insert Image × Insert Lin…" at bounding box center [116, 140] width 202 height 168
copy div "- ساعة يد للرجال رولكس rolex معدن رجالي عليها كل الاختام - لون ثابت مش بيتغير -…"
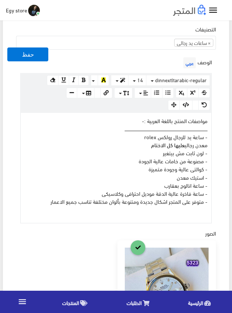
click at [138, 65] on div "الوصف عربي × Insert Image Select from files Image URL Insert Image × Insert Lin…" at bounding box center [116, 140] width 202 height 168
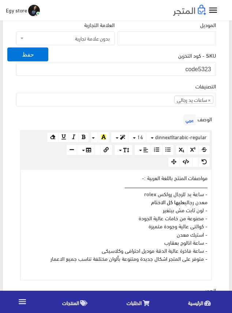
scroll to position [183, 0]
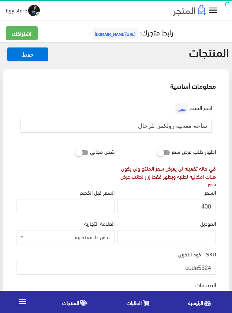
click at [151, 124] on input "ساعة معدنية رولكس للرجال" at bounding box center [115, 126] width 191 height 14
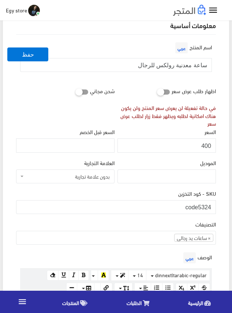
scroll to position [110, 0]
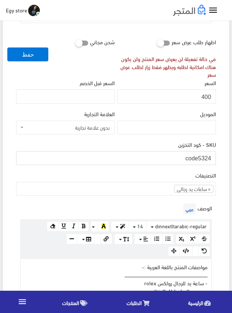
drag, startPoint x: 198, startPoint y: 159, endPoint x: 211, endPoint y: 159, distance: 13.2
click at [211, 159] on input "code5324" at bounding box center [116, 158] width 200 height 14
click at [203, 97] on input "400" at bounding box center [166, 97] width 98 height 14
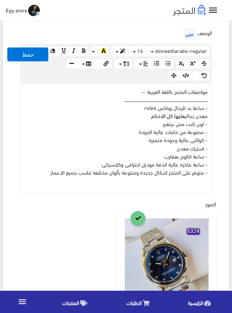
scroll to position [292, 0]
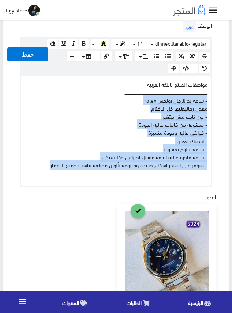
drag, startPoint x: 45, startPoint y: 166, endPoint x: 214, endPoint y: 96, distance: 183.0
click at [214, 96] on div "الوصف عربي × Insert Image Select from files Image URL Insert Image × Insert Lin…" at bounding box center [116, 103] width 202 height 168
copy div "- ساعة يد للرجال رولكس rolex معدن رجالي عليها كل الاختام - لون ثابت مش بيتغير -…"
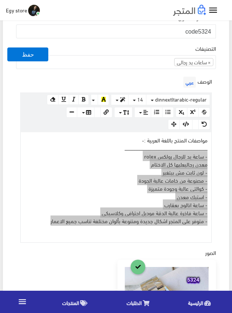
scroll to position [183, 0]
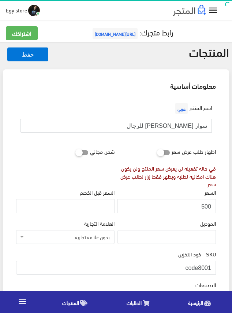
click at [168, 127] on input "سوار [PERSON_NAME] للرجال" at bounding box center [115, 126] width 191 height 14
drag, startPoint x: 198, startPoint y: 265, endPoint x: 216, endPoint y: 265, distance: 18.6
click at [216, 265] on div "SKU - كود التخزين code8001" at bounding box center [116, 265] width 202 height 31
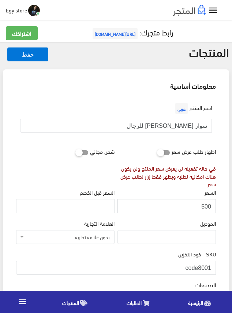
click at [205, 205] on input "500" at bounding box center [166, 206] width 98 height 14
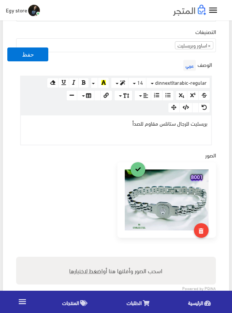
scroll to position [256, 0]
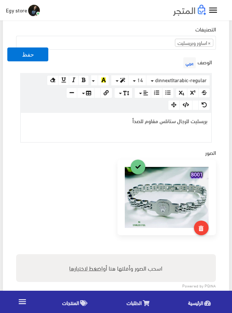
click at [192, 119] on span "بريسليت للرجال ستانلس مقاوم للصدأ" at bounding box center [169, 120] width 75 height 10
copy span "بريسليت للرجال ستانلس مقاوم للصدأ"
click at [68, 58] on div "الوصف عربي <span style="color: rgba(0, 0, 0, 0.87); font-family: dinnextltarabi…" at bounding box center [116, 99] width 202 height 87
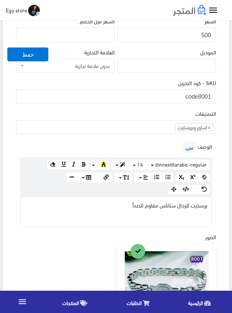
scroll to position [146, 0]
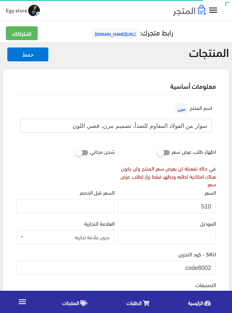
click at [179, 125] on input "سوار من الفولاذ المقاوم للصدأ، تصميم مرن، فضي اللون" at bounding box center [115, 126] width 191 height 14
drag, startPoint x: 200, startPoint y: 266, endPoint x: 208, endPoint y: 266, distance: 8.8
click at [208, 266] on input "code8002" at bounding box center [116, 268] width 200 height 14
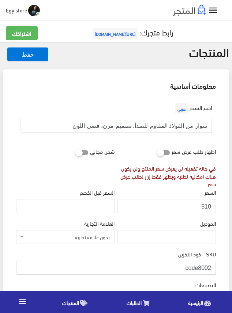
click at [209, 266] on input "code8002" at bounding box center [116, 268] width 200 height 14
click at [205, 268] on input "code8002" at bounding box center [116, 268] width 200 height 14
drag, startPoint x: 198, startPoint y: 268, endPoint x: 213, endPoint y: 268, distance: 14.3
click at [213, 268] on input "code8002" at bounding box center [116, 268] width 200 height 14
click at [204, 205] on input "510" at bounding box center [166, 206] width 98 height 14
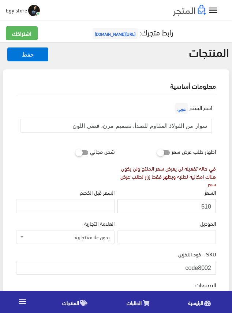
click at [204, 205] on input "510" at bounding box center [166, 206] width 98 height 14
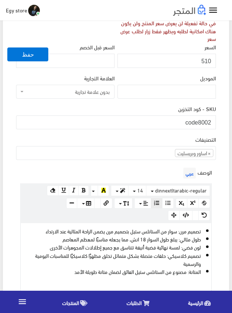
scroll to position [146, 0]
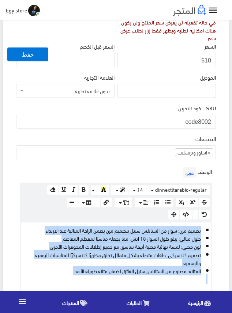
drag, startPoint x: 60, startPoint y: 274, endPoint x: 227, endPoint y: 222, distance: 175.2
click at [227, 222] on div "معلومات أساسية اسم المنتج عربي سوار من الفولاذ المقاوم للصدأ، تصميم مرن، فضي ال…" at bounding box center [116, 255] width 226 height 664
copy ul "تصميم مرن: سوار من الستانلس ستيل بتصميم مرن يضمن الراحة المثالية عند الارتداء ط…"
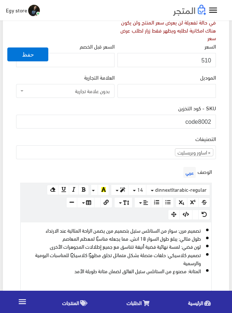
drag, startPoint x: 140, startPoint y: 109, endPoint x: 129, endPoint y: 104, distance: 11.9
click at [140, 109] on div "SKU - كود التخزين code8002" at bounding box center [116, 116] width 200 height 25
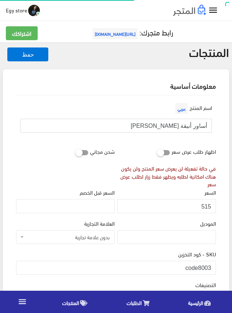
click at [167, 126] on input "أساور أنيقة [PERSON_NAME]" at bounding box center [115, 126] width 191 height 14
drag, startPoint x: 198, startPoint y: 265, endPoint x: 212, endPoint y: 265, distance: 13.2
click at [212, 265] on input "code8003" at bounding box center [116, 268] width 200 height 14
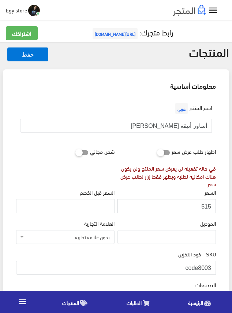
click at [204, 205] on input "515" at bounding box center [166, 206] width 98 height 14
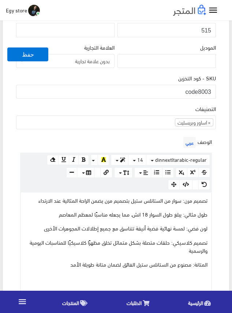
scroll to position [183, 0]
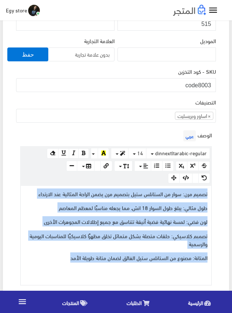
drag, startPoint x: 60, startPoint y: 259, endPoint x: 220, endPoint y: 194, distance: 172.9
click at [220, 194] on div "اسم المنتج عربي أساور أنيقة [PERSON_NAME] اظهار طلب عرض سعر في حالة تفعيلة لن ي…" at bounding box center [115, 245] width 211 height 664
copy div "تصميم مرن: سوار من الستانلس ستيل بتصميم مرن يضمن الراحة المثالية عند الارتداء ط…"
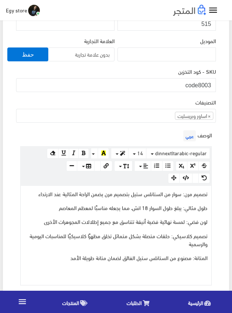
click at [228, 86] on div "معلومات أساسية اسم المنتج عربي أساور أنيقة ستانلس ستيل اظهار طلب عرض سعر في حال…" at bounding box center [116, 235] width 226 height 697
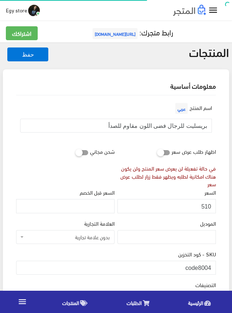
click at [161, 125] on input "بريسليت للرجال فضى اللون مقاوم للصدأ" at bounding box center [115, 126] width 191 height 14
drag, startPoint x: 200, startPoint y: 270, endPoint x: 219, endPoint y: 270, distance: 19.4
click at [206, 207] on input "510" at bounding box center [166, 206] width 98 height 14
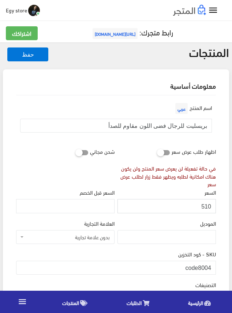
click at [206, 207] on input "510" at bounding box center [166, 206] width 98 height 14
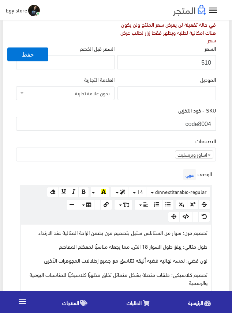
scroll to position [183, 0]
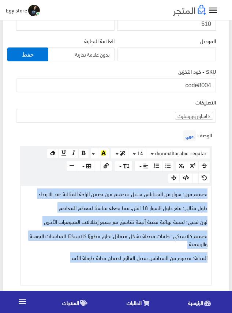
drag, startPoint x: 41, startPoint y: 255, endPoint x: 212, endPoint y: 193, distance: 182.5
click at [212, 193] on div "الوصف عربي × Insert Image Select from files Image URL Insert Image × Insert Lin…" at bounding box center [116, 207] width 202 height 157
copy div "تصميم مرن: سوار من الستانلس ستيل بتصميم مرن يضمن الراحة المثالية عند الارتداء ط…"
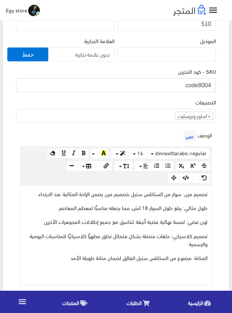
click at [148, 78] on input "code8004" at bounding box center [116, 85] width 200 height 14
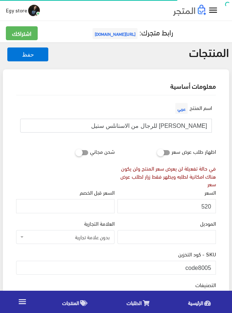
click at [164, 123] on input "[PERSON_NAME] للرجال من الاستانلس ستيل" at bounding box center [115, 126] width 191 height 14
drag, startPoint x: 198, startPoint y: 269, endPoint x: 214, endPoint y: 271, distance: 16.3
click at [214, 271] on input "code8005" at bounding box center [116, 268] width 200 height 14
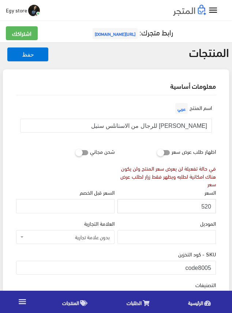
click at [206, 205] on input "520" at bounding box center [166, 206] width 98 height 14
click at [142, 194] on div "السعر 520" at bounding box center [166, 200] width 98 height 25
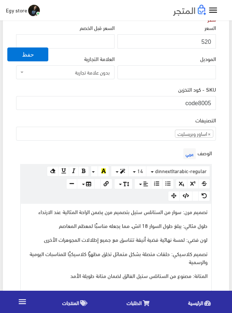
scroll to position [183, 0]
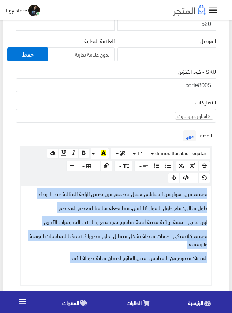
drag, startPoint x: 60, startPoint y: 259, endPoint x: 222, endPoint y: 189, distance: 177.1
click at [222, 189] on div "معلومات أساسية اسم المنتج عربي اساور بريسليت للرجال من الاستانلس ستيل اظهار طلب…" at bounding box center [116, 234] width 226 height 695
copy div "تصميم مرن: سوار من الستانلس ستيل بتصميم مرن يضمن الراحة المثالية عند الارتداء ط…"
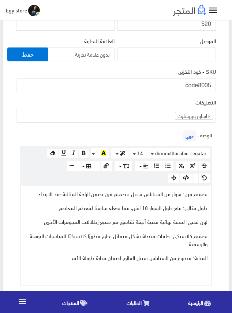
click at [104, 102] on div "التصنيفات ساعات يد رجالى ساعات يد حريمى اساور وبريسليت × اساور وبريسليت" at bounding box center [116, 110] width 200 height 25
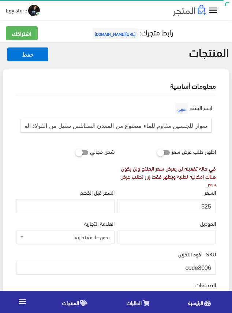
click at [165, 124] on input "سوار للجنسين مقاوم للماء مصنوع من المعدن الستانلس ستيل من الفولاذ المقاوم للصدأ…" at bounding box center [115, 126] width 191 height 14
drag, startPoint x: 199, startPoint y: 265, endPoint x: 214, endPoint y: 266, distance: 15.1
click at [214, 266] on input "code8006" at bounding box center [116, 268] width 200 height 14
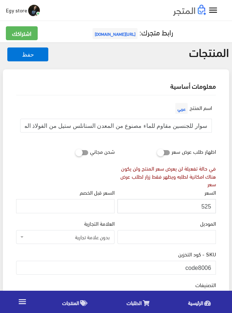
click at [208, 207] on input "525" at bounding box center [166, 206] width 98 height 14
drag, startPoint x: 208, startPoint y: 207, endPoint x: 201, endPoint y: 207, distance: 6.2
click at [201, 207] on input "526" at bounding box center [166, 206] width 98 height 14
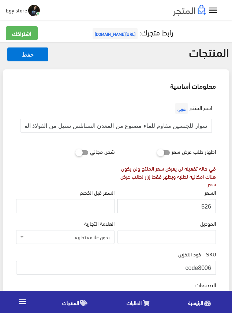
click at [201, 207] on input "526" at bounding box center [166, 206] width 98 height 14
type input "525"
click at [207, 206] on input "525" at bounding box center [166, 206] width 98 height 14
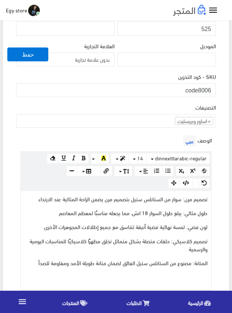
scroll to position [219, 0]
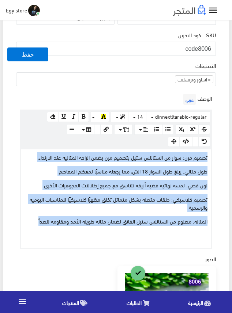
drag, startPoint x: 36, startPoint y: 221, endPoint x: 221, endPoint y: 153, distance: 196.9
click at [221, 153] on div "اسم المنتج عربي سوار للجنسين مقاوم للماء مصنوع من المعدن الستانلس ستيل من الفول…" at bounding box center [115, 207] width 211 height 662
copy div "تصميم مرن: سوار من الستانلس ستيل بتصميم مرن يضمن الراحة المثالية عند الارتداء ط…"
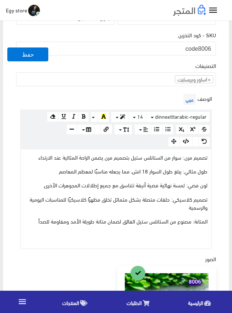
click at [225, 75] on div "معلومات أساسية اسم المنتج عربي سوار للجنسين مقاوم للماء مصنوع من المعدن الستانل…" at bounding box center [116, 198] width 226 height 696
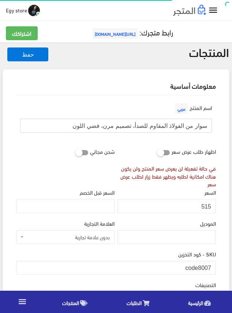
click at [126, 124] on input "سوار من الفولاذ المقاوم للصدأ، تصميم مرن، فضي اللون" at bounding box center [115, 126] width 191 height 14
drag, startPoint x: 198, startPoint y: 265, endPoint x: 214, endPoint y: 266, distance: 15.8
click at [214, 266] on input "code8007" at bounding box center [116, 268] width 200 height 14
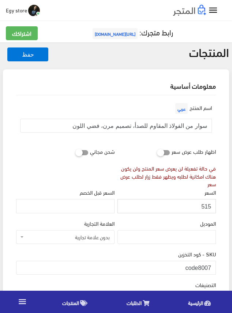
click at [204, 206] on input "515" at bounding box center [166, 206] width 98 height 14
click at [203, 206] on input "516" at bounding box center [166, 206] width 98 height 14
type input "515"
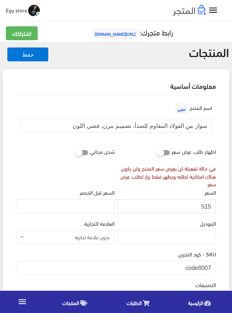
click at [203, 206] on input "515" at bounding box center [166, 206] width 98 height 14
click at [204, 206] on input "515" at bounding box center [166, 206] width 98 height 14
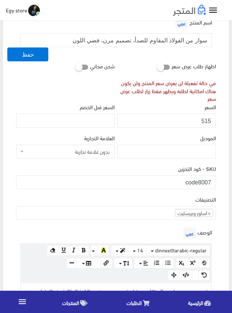
scroll to position [110, 0]
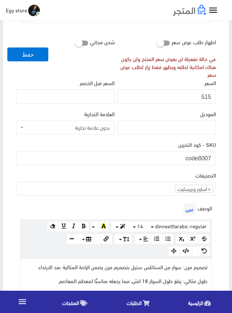
click at [151, 202] on div "الوصف عربي × Insert Image Select from files Image URL Insert Image × Insert Lin…" at bounding box center [116, 280] width 202 height 157
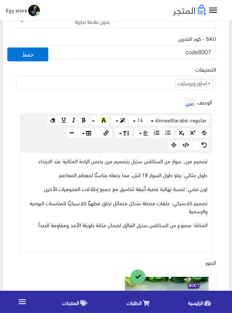
scroll to position [219, 0]
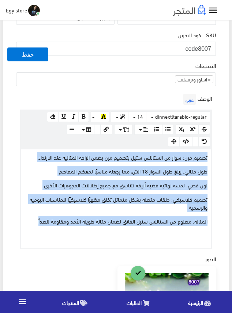
drag, startPoint x: 28, startPoint y: 219, endPoint x: 220, endPoint y: 159, distance: 201.2
click at [220, 159] on div "اسم المنتج عربي سوار من الفولاذ المقاوم للصدأ، تصميم مرن، فضي اللون اظهار طلب ع…" at bounding box center [115, 207] width 211 height 662
copy div "تصميم مرن: سوار من الستانلس ستيل بتصميم مرن يضمن الراحة المثالية عند الارتداء ط…"
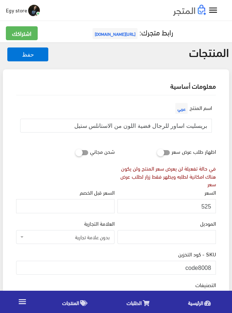
click at [129, 193] on div "السعر 525" at bounding box center [166, 200] width 98 height 25
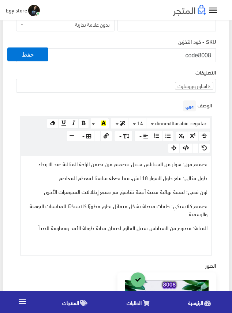
scroll to position [146, 0]
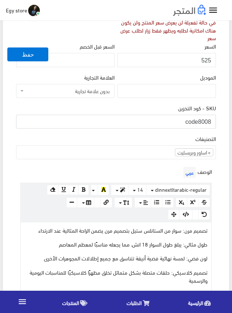
drag, startPoint x: 198, startPoint y: 124, endPoint x: 213, endPoint y: 123, distance: 15.0
click at [213, 123] on input "code8008" at bounding box center [116, 122] width 200 height 14
click at [208, 62] on input "525" at bounding box center [166, 60] width 98 height 14
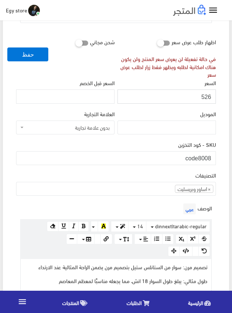
drag, startPoint x: 208, startPoint y: 62, endPoint x: 204, endPoint y: 96, distance: 34.7
click at [204, 96] on input "526" at bounding box center [166, 97] width 98 height 14
type input "525"
click at [204, 96] on input "525" at bounding box center [166, 97] width 98 height 14
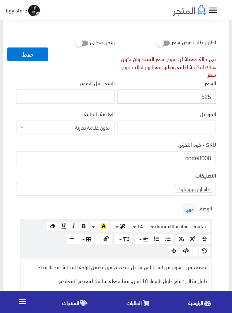
click at [204, 96] on input "525" at bounding box center [166, 97] width 98 height 14
click at [169, 206] on div "الوصف عربي × Insert Image Select from files Image URL Insert Image × Insert Lin…" at bounding box center [116, 280] width 202 height 157
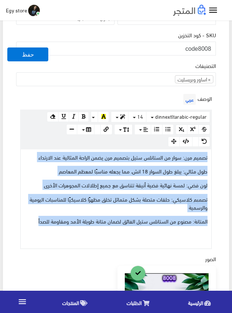
drag, startPoint x: 29, startPoint y: 221, endPoint x: 234, endPoint y: 155, distance: 216.1
copy div "تصميم مرن: سوار من الستانلس ستيل بتصميم مرن يضمن الراحة المثالية عند الارتداء ط…"
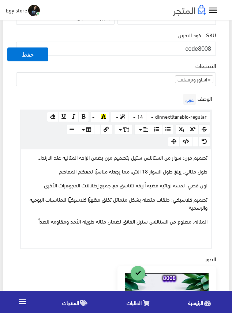
click at [151, 65] on div "التصنيفات ساعات يد رجالى ساعات يد حريمى اساور وبريسليت × اساور وبريسليت" at bounding box center [116, 73] width 200 height 25
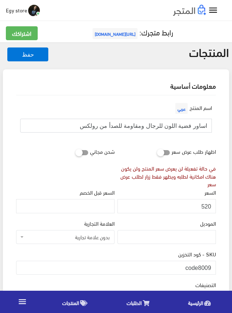
click at [161, 128] on input "اساور فضية اللون للرجال ومقاومة للصدأ من رولكس" at bounding box center [115, 126] width 191 height 14
drag, startPoint x: 198, startPoint y: 270, endPoint x: 213, endPoint y: 269, distance: 15.1
click at [213, 269] on input "code8009" at bounding box center [116, 268] width 200 height 14
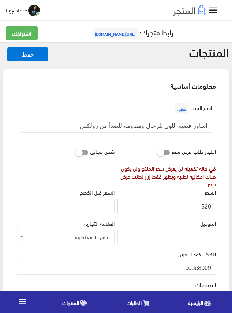
click at [206, 207] on input "520" at bounding box center [166, 206] width 98 height 14
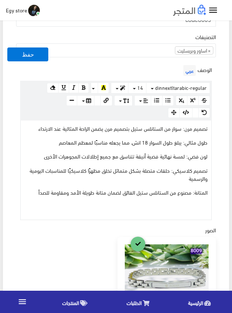
scroll to position [256, 0]
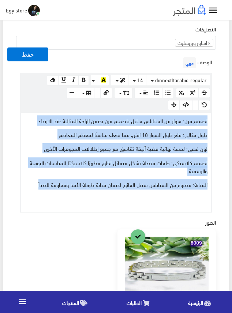
drag, startPoint x: 39, startPoint y: 185, endPoint x: 217, endPoint y: 115, distance: 191.8
click at [217, 115] on div "اسم المنتج عربي اساور فضية اللون للرجال ومقاومة للصدأ من رولكس اظهار طلب عرض سع…" at bounding box center [115, 169] width 211 height 658
copy div "تصميم مرن: سوار من الستانلس ستيل بتصميم مرن يضمن الراحة المثالية عند الارتداء ط…"
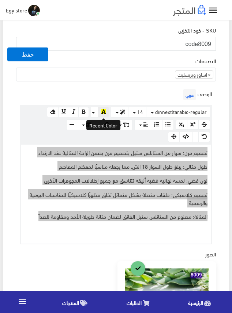
scroll to position [183, 0]
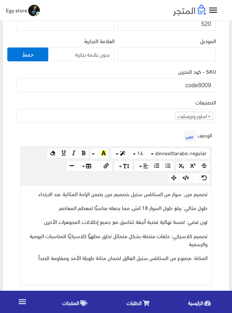
click at [126, 67] on div "SKU - كود التخزين code8009" at bounding box center [116, 79] width 200 height 25
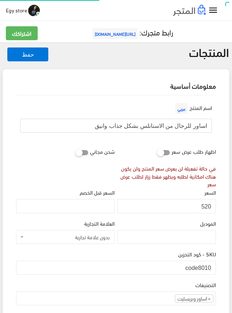
click at [160, 125] on input "اساور للرجال من الاستانلس بشكل جذاب وانيق" at bounding box center [115, 126] width 191 height 14
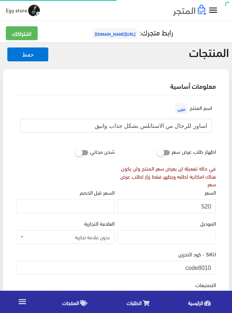
click at [160, 125] on input "اساور للرجال من الاستانلس بشكل جذاب وانيق" at bounding box center [115, 126] width 191 height 14
drag, startPoint x: 198, startPoint y: 266, endPoint x: 212, endPoint y: 266, distance: 13.9
click at [212, 266] on input "code8010" at bounding box center [116, 268] width 200 height 14
click at [207, 205] on input "520" at bounding box center [166, 206] width 98 height 14
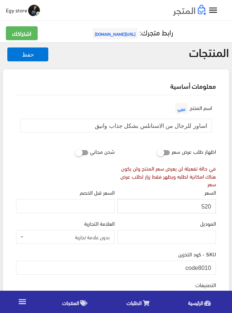
click at [206, 207] on input "520" at bounding box center [166, 206] width 98 height 14
click at [206, 207] on input "521" at bounding box center [166, 206] width 98 height 14
type input "520"
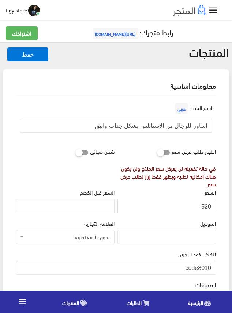
click at [206, 207] on input "520" at bounding box center [166, 206] width 98 height 14
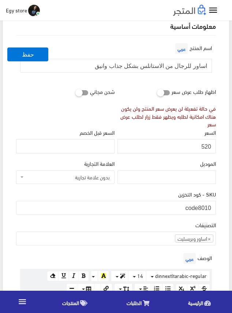
scroll to position [183, 0]
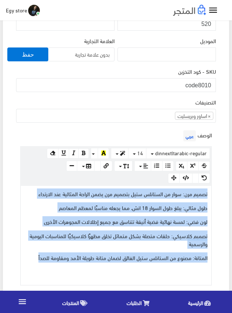
drag, startPoint x: 36, startPoint y: 258, endPoint x: 214, endPoint y: 189, distance: 190.7
click at [214, 189] on div "الوصف عربي × Insert Image Select from files Image URL Insert Image × Insert Lin…" at bounding box center [116, 207] width 202 height 157
copy div "تصميم مرن: سوار من الستانلس ستيل بتصميم مرن يضمن الراحة المثالية عند الارتداء ط…"
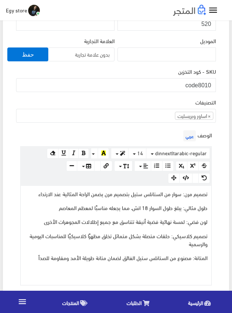
click at [162, 103] on div "التصنيفات ساعات يد رجالى ساعات يد حريمى اساور وبريسليت × اساور وبريسليت" at bounding box center [116, 110] width 200 height 25
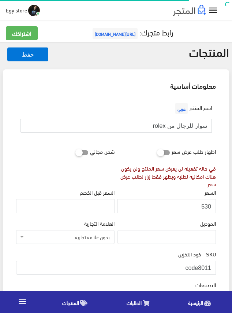
click at [179, 126] on input "سوار للرجال من rolex" at bounding box center [115, 126] width 191 height 14
drag, startPoint x: 198, startPoint y: 266, endPoint x: 218, endPoint y: 266, distance: 20.5
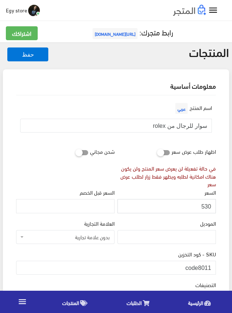
click at [205, 207] on input "530" at bounding box center [166, 206] width 98 height 14
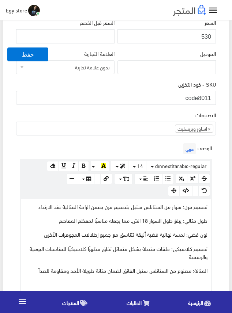
scroll to position [183, 0]
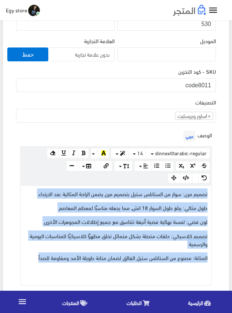
drag, startPoint x: 33, startPoint y: 257, endPoint x: 223, endPoint y: 192, distance: 201.0
click at [223, 192] on div "معلومات أساسية اسم المنتج عربي سوار للرجال من rolex اظهار طلب عرض سعر في حالة ت…" at bounding box center [116, 230] width 226 height 687
copy div "تصميم مرن: سوار من الستانلس ستيل بتصميم مرن يضمن الراحة المثالية عند الارتداء ط…"
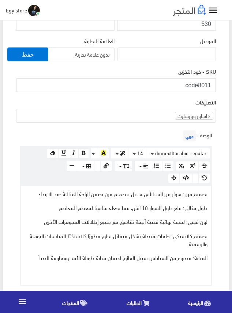
drag, startPoint x: 197, startPoint y: 84, endPoint x: 210, endPoint y: 84, distance: 13.2
click at [210, 84] on input "code8011" at bounding box center [116, 85] width 200 height 14
click at [143, 97] on div "SKU - كود التخزين code8011" at bounding box center [116, 82] width 202 height 31
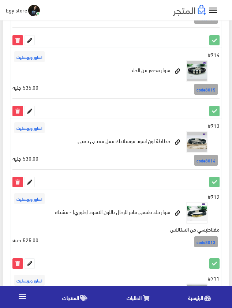
scroll to position [1391, 0]
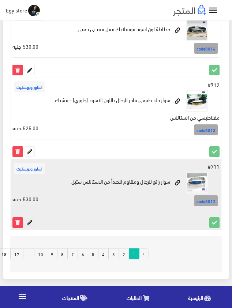
click at [28, 221] on icon at bounding box center [30, 222] width 10 height 10
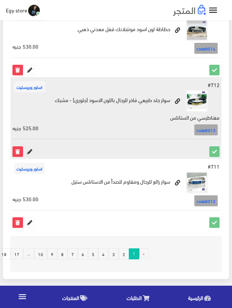
click at [31, 154] on icon at bounding box center [30, 152] width 10 height 10
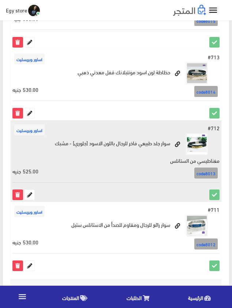
scroll to position [1281, 0]
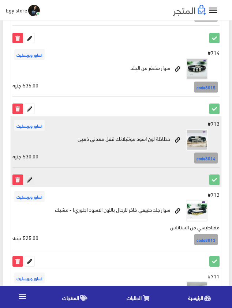
click at [30, 177] on icon at bounding box center [30, 180] width 10 height 10
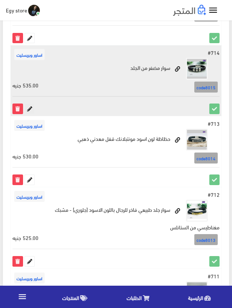
click at [33, 109] on icon at bounding box center [30, 109] width 10 height 10
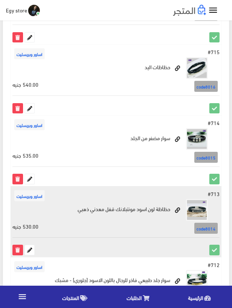
scroll to position [1208, 0]
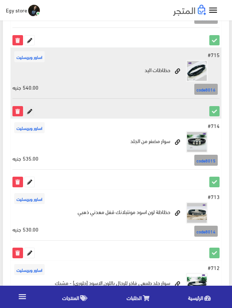
click at [33, 111] on icon at bounding box center [30, 111] width 10 height 10
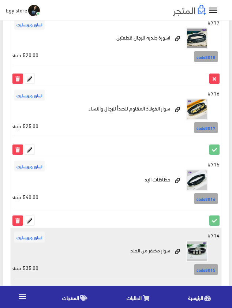
scroll to position [1062, 0]
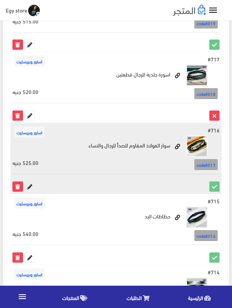
click at [29, 186] on icon at bounding box center [30, 187] width 10 height 10
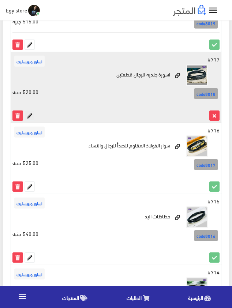
click at [29, 114] on icon at bounding box center [30, 116] width 10 height 10
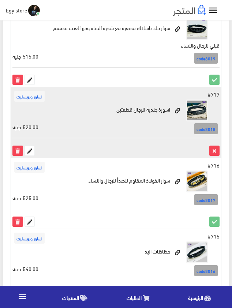
scroll to position [989, 0]
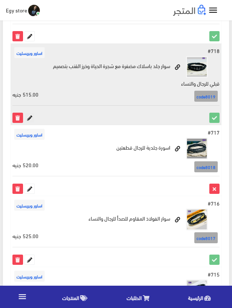
click at [31, 121] on icon at bounding box center [30, 118] width 10 height 10
click at [30, 114] on icon at bounding box center [30, 118] width 10 height 10
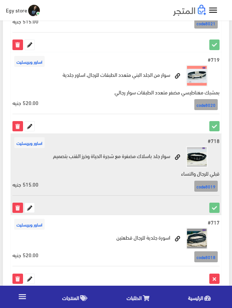
scroll to position [879, 0]
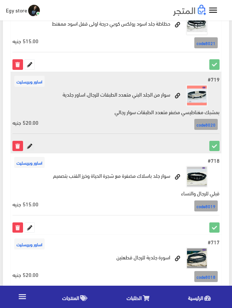
click at [30, 143] on icon at bounding box center [30, 146] width 10 height 10
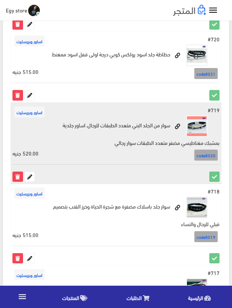
scroll to position [806, 0]
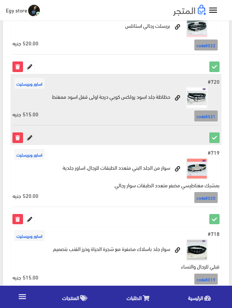
click at [29, 135] on icon at bounding box center [30, 138] width 10 height 10
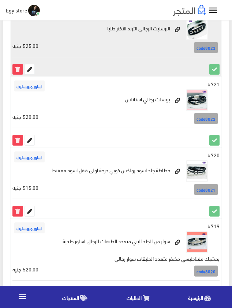
scroll to position [696, 0]
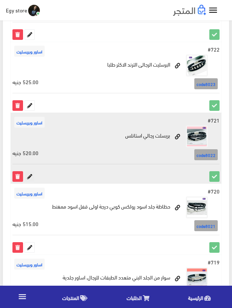
click at [30, 172] on icon at bounding box center [30, 176] width 10 height 10
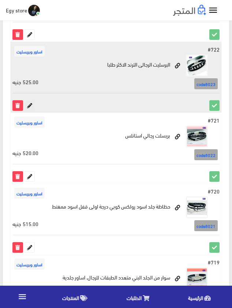
click at [29, 103] on icon at bounding box center [30, 105] width 10 height 10
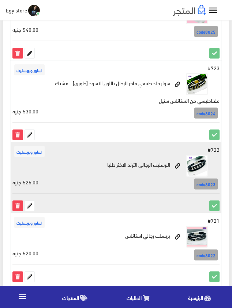
scroll to position [587, 0]
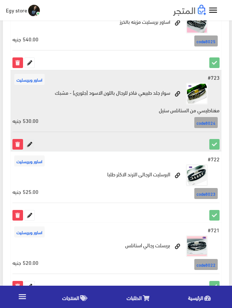
click at [32, 146] on icon at bounding box center [30, 144] width 10 height 10
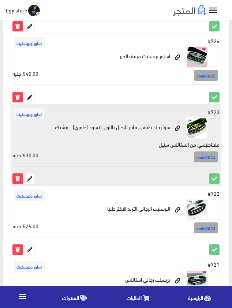
scroll to position [514, 0]
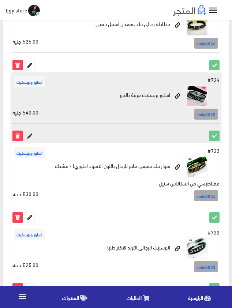
click at [28, 137] on icon at bounding box center [30, 136] width 10 height 10
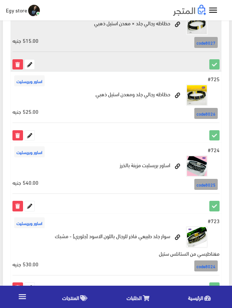
scroll to position [441, 0]
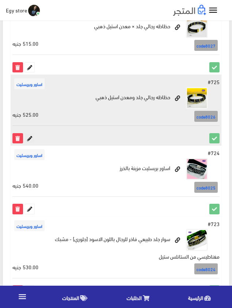
click at [27, 138] on icon at bounding box center [30, 138] width 10 height 10
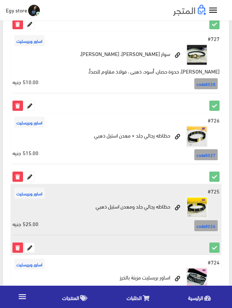
scroll to position [331, 0]
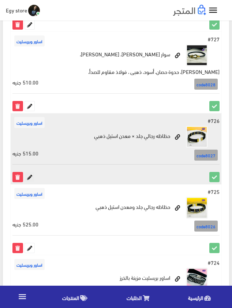
click at [31, 178] on icon at bounding box center [30, 177] width 10 height 10
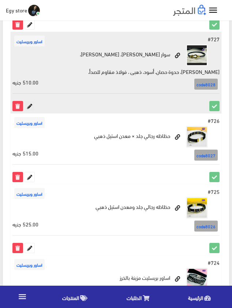
click at [30, 105] on icon at bounding box center [30, 106] width 10 height 10
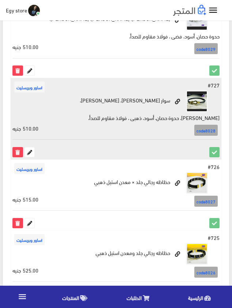
scroll to position [185, 0]
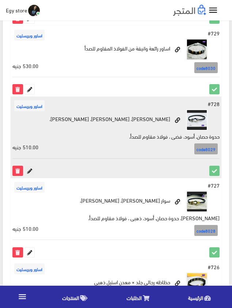
click at [29, 171] on icon at bounding box center [30, 171] width 10 height 10
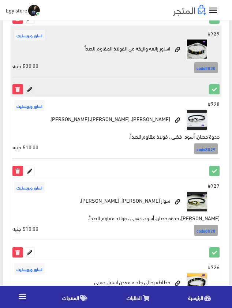
click at [31, 89] on icon at bounding box center [30, 89] width 10 height 10
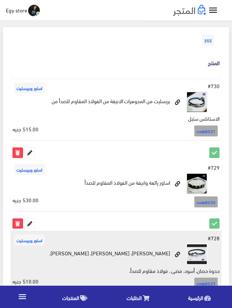
scroll to position [39, 0]
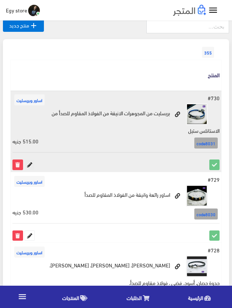
click at [28, 164] on icon at bounding box center [30, 165] width 10 height 10
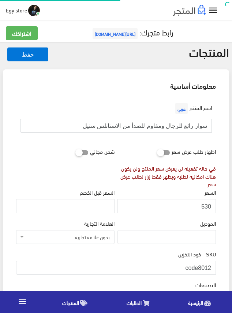
click at [153, 122] on input "سوار رائع للرجال ومقاوم للصدأ من الاستانلس ستيل" at bounding box center [115, 126] width 191 height 14
drag, startPoint x: 199, startPoint y: 267, endPoint x: 214, endPoint y: 268, distance: 15.4
click at [214, 268] on input "code8012" at bounding box center [116, 268] width 200 height 14
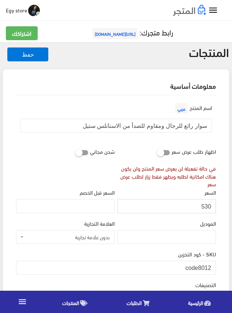
click at [209, 208] on input "530" at bounding box center [166, 206] width 98 height 14
click at [178, 216] on div "السعر 530" at bounding box center [166, 203] width 101 height 31
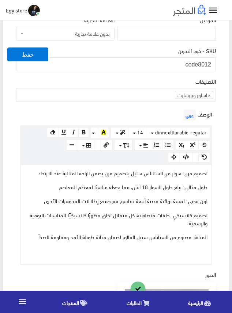
scroll to position [219, 0]
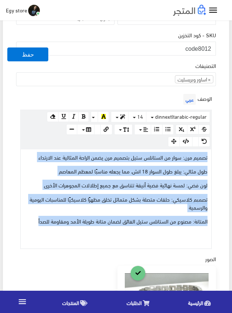
drag, startPoint x: 35, startPoint y: 222, endPoint x: 216, endPoint y: 149, distance: 194.9
click at [216, 149] on div "الوصف عربي × Insert Image Select from files Image URL Insert Image × Insert Lin…" at bounding box center [116, 170] width 202 height 157
copy div "تصميم مرن: سوار من الستانلس ستيل بتصميم مرن يضمن الراحة المثالية عند الارتداء ط…"
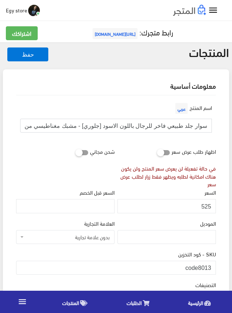
click at [138, 124] on input "سوار جلد طبيعي فاخر للرجال باللون الاسود [جلوري] - مشبك مغناطيسي من الستانلس" at bounding box center [115, 126] width 191 height 14
drag, startPoint x: 197, startPoint y: 263, endPoint x: 216, endPoint y: 265, distance: 19.0
click at [216, 265] on div "SKU - كود التخزين code8013" at bounding box center [116, 265] width 202 height 31
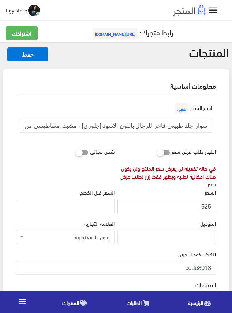
click at [203, 205] on input "525" at bounding box center [166, 206] width 98 height 14
click at [205, 206] on input "525" at bounding box center [166, 206] width 98 height 14
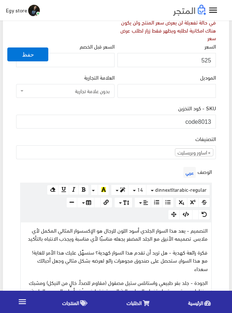
scroll to position [183, 0]
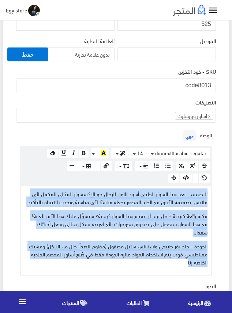
drag, startPoint x: 174, startPoint y: 257, endPoint x: 224, endPoint y: 184, distance: 88.0
click at [224, 184] on div "معلومات أساسية اسم المنتج عربي سوار جلد طبيعي فاخر للرجال باللون الاسود [جلوري]…" at bounding box center [116, 237] width 226 height 700
copy div "التصميم - يعد هذا السوار الجلدي أسود اللون للرجال هو الإكسسوار المثالي المكمل ل…"
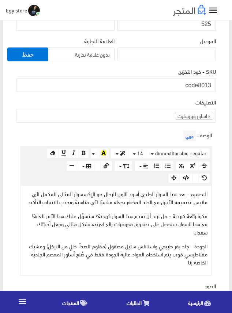
click at [148, 100] on div "التصنيفات ساعات يد رجالى ساعات يد حريمى اساور وبريسليت × اساور وبريسليت" at bounding box center [116, 110] width 200 height 25
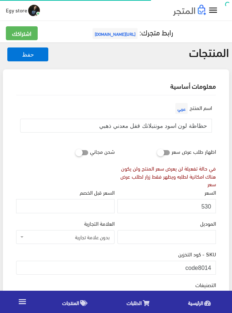
click at [156, 128] on input "حظاظة لون اسود مونتبلانك قفل معدني ذهبي" at bounding box center [115, 126] width 191 height 14
drag, startPoint x: 199, startPoint y: 267, endPoint x: 217, endPoint y: 267, distance: 17.5
click at [217, 267] on div "SKU - كود التخزين code8014" at bounding box center [116, 265] width 202 height 31
click at [204, 207] on input "530" at bounding box center [166, 206] width 98 height 14
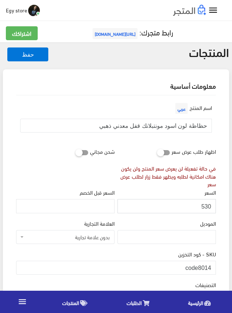
click at [204, 207] on input "530" at bounding box center [166, 206] width 98 height 14
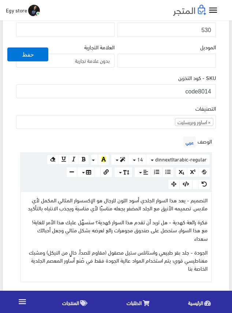
scroll to position [183, 0]
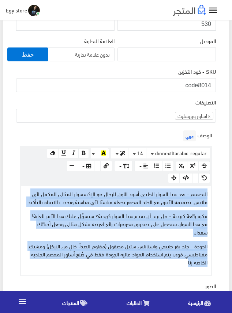
drag, startPoint x: 136, startPoint y: 258, endPoint x: 221, endPoint y: 193, distance: 106.4
click at [221, 193] on div "اسم المنتج عربي حظاظة لون اسود مونتبلانك قفل معدني ذهبي اظهار طلب عرض سعر في حا…" at bounding box center [115, 247] width 211 height 669
copy div "التصميم - يعد هذا السوار الجلدي أسود اللون للرجال هو الإكسسوار المثالي المكمل ل…"
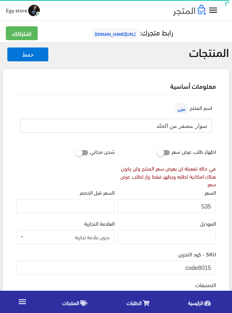
click at [185, 126] on input "سوار مضفر من الجلد" at bounding box center [115, 126] width 191 height 14
drag, startPoint x: 197, startPoint y: 266, endPoint x: 210, endPoint y: 267, distance: 12.9
click at [210, 267] on input "code8015" at bounding box center [116, 268] width 200 height 14
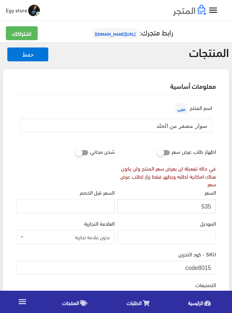
click at [207, 208] on input "535" at bounding box center [166, 206] width 98 height 14
click at [183, 221] on div "الموديل" at bounding box center [166, 231] width 98 height 25
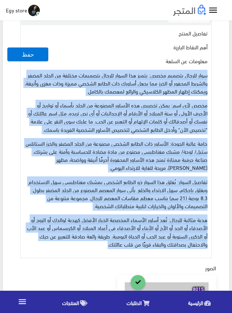
scroll to position [329, 0]
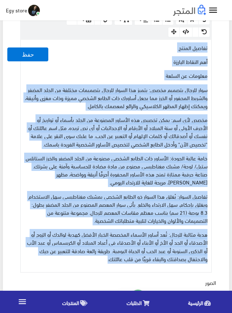
drag, startPoint x: 76, startPoint y: 184, endPoint x: 210, endPoint y: 50, distance: 189.1
click at [210, 50] on div "تفاصيل المنتج أهم النقاط البارزة معلومات عن السلعة سوار للرجال بتصميم مخصص: يتم…" at bounding box center [116, 156] width 190 height 232
copy div "تفاصيل المنتج أهم النقاط البارزة معلومات عن السلعة سوار للرجال بتصميم مخصص: يتم…"
click at [93, 69] on div "تفاصيل المنتج أهم النقاط البارزة معلومات عن السلعة سوار للرجال بتصميم مخصص: يتم…" at bounding box center [116, 156] width 190 height 232
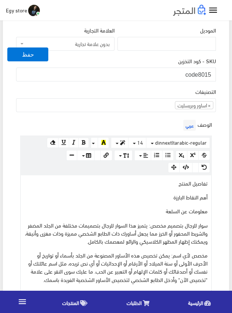
scroll to position [183, 0]
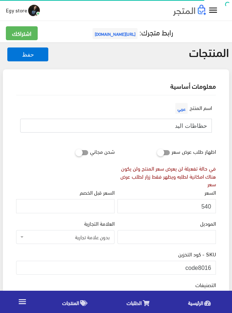
click at [198, 125] on input "حظاظات اليد" at bounding box center [115, 126] width 191 height 14
drag, startPoint x: 198, startPoint y: 270, endPoint x: 213, endPoint y: 270, distance: 15.0
click at [213, 270] on input "code8016" at bounding box center [116, 268] width 200 height 14
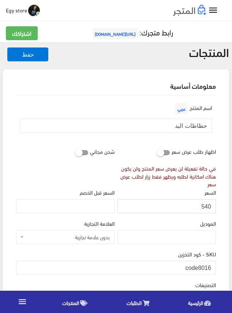
click at [202, 206] on input "540" at bounding box center [166, 206] width 98 height 14
click at [207, 206] on input "540" at bounding box center [166, 206] width 98 height 14
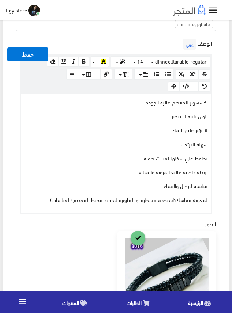
scroll to position [292, 0]
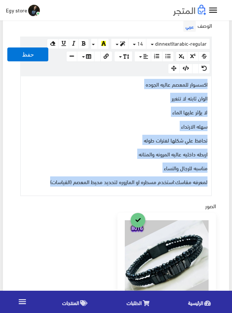
drag, startPoint x: 46, startPoint y: 182, endPoint x: 216, endPoint y: 83, distance: 196.3
click at [216, 83] on div "الوصف عربي <p><span style="font-size: 14.7314px;">اكسسوار للمعصم عاليه الجوده</…" at bounding box center [116, 107] width 202 height 177
copy div "اكسسوار للمعصم عاليه الجوده الوان ثابته لا تتغير لا يؤثر عليها الماء سهله الارت…"
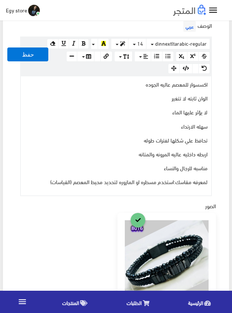
click at [144, 23] on div "الوصف عربي <p><span style="font-size: 14.7314px;">اكسسوار للمعصم عاليه الجوده</…" at bounding box center [116, 107] width 202 height 177
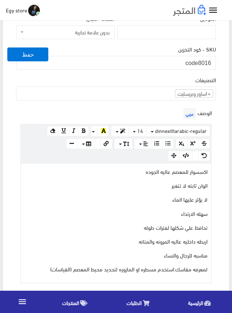
scroll to position [183, 0]
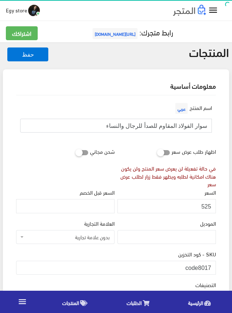
click at [186, 125] on input "سوار الفولاذ المقاوم للصدأ للرجال والنساء" at bounding box center [115, 126] width 191 height 14
drag, startPoint x: 198, startPoint y: 264, endPoint x: 210, endPoint y: 264, distance: 12.1
click at [210, 264] on input "code8017" at bounding box center [116, 268] width 200 height 14
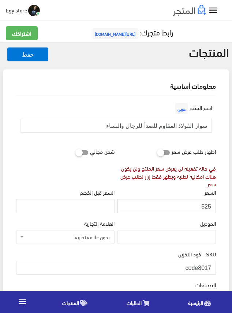
click at [206, 207] on input "525" at bounding box center [166, 206] width 98 height 14
click at [177, 195] on div "السعر 525" at bounding box center [166, 200] width 98 height 25
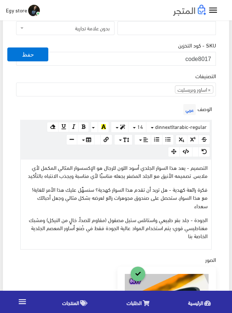
scroll to position [219, 0]
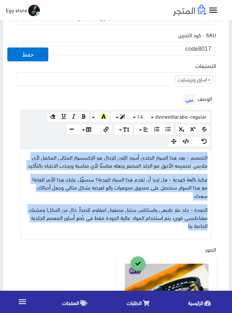
drag, startPoint x: 140, startPoint y: 223, endPoint x: 211, endPoint y: 153, distance: 99.5
click at [211, 153] on div "www.google.com 100% 50% 25% التصميم - يعد هذا السوار الجلدي أسود اللون للرجال ه…" at bounding box center [115, 194] width 191 height 91
copy div "التصميم - يعد هذا السوار الجلدي أسود اللون للرجال هو الإكسسوار المثالي المكمل ل…"
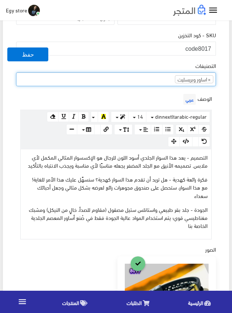
click at [145, 86] on span "× اساور وبريسليت" at bounding box center [116, 79] width 200 height 14
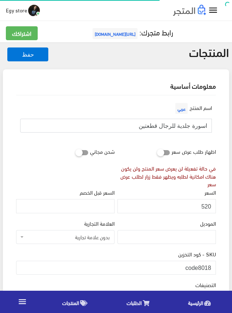
click at [181, 121] on input "اسورة جلدية للرجال قطعتين" at bounding box center [115, 126] width 191 height 14
click at [182, 124] on input "اسورة جلدية للرجال قطعتين" at bounding box center [115, 126] width 191 height 14
drag, startPoint x: 199, startPoint y: 270, endPoint x: 210, endPoint y: 270, distance: 11.3
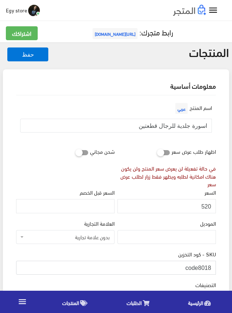
click at [210, 270] on input "code8018" at bounding box center [116, 268] width 200 height 14
click at [206, 206] on input "520" at bounding box center [166, 206] width 98 height 14
click at [206, 206] on input "521" at bounding box center [166, 206] width 98 height 14
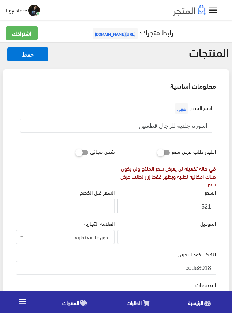
type input "520"
click at [206, 206] on input "520" at bounding box center [166, 206] width 98 height 14
click at [162, 246] on div "الموديل" at bounding box center [166, 234] width 101 height 31
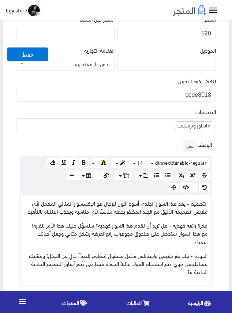
scroll to position [183, 0]
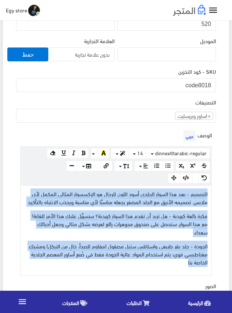
drag, startPoint x: 145, startPoint y: 258, endPoint x: 219, endPoint y: 190, distance: 100.9
click at [219, 190] on div "اسم المنتج عربي اسورة جلدية للرجال قطعتين اظهار طلب عرض سعر في حالة تفعيلة لن ي…" at bounding box center [115, 246] width 211 height 667
copy div "التصميم - يعد هذا السوار الجلدي أسود اللون للرجال هو الإكسسوار المثالي المكمل ل…"
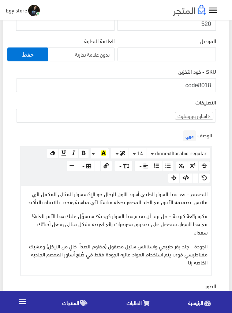
click at [159, 102] on div "التصنيفات ساعات يد رجالى ساعات يد حريمى اساور وبريسليت × اساور وبريسليت" at bounding box center [116, 110] width 200 height 25
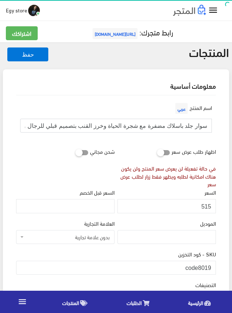
click at [184, 123] on input "سوار جلد باسلاك مضفرة مع شجرة الحياة وخرز القنب بتصميم قبلي للرجال والنساء" at bounding box center [115, 126] width 191 height 14
paste input "لتصميم - يعد هذا السوار الجلدي أسود اللون للرجال هو الإكسسوار المثالي المكمل لأ…"
type input "التصميم - يعد هذا السوار الجلدي أسود اللون للرجال هو الإكسسوار المثالي المكمل ل…"
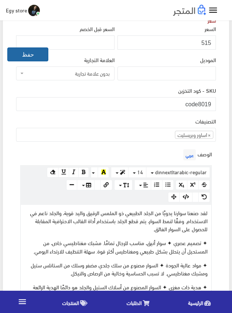
scroll to position [128, 0]
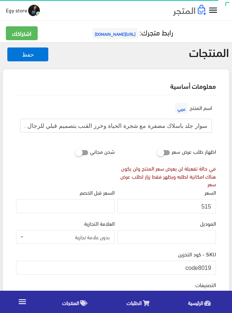
click at [132, 124] on input "سوار جلد باسلاك مضفرة مع شجرة الحياة وخرز القنب بتصميم قبلي للرجال والنساء" at bounding box center [115, 126] width 191 height 14
drag, startPoint x: 198, startPoint y: 266, endPoint x: 213, endPoint y: 266, distance: 15.0
click at [213, 266] on input "code8019" at bounding box center [116, 268] width 200 height 14
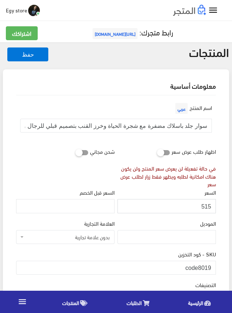
click at [206, 205] on input "515" at bounding box center [166, 206] width 98 height 14
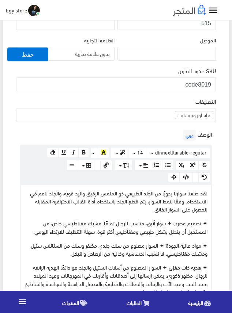
scroll to position [219, 0]
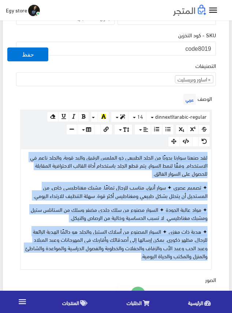
drag, startPoint x: 117, startPoint y: 257, endPoint x: 214, endPoint y: 156, distance: 140.3
click at [214, 156] on div "الوصف عربي × Insert Image Select from files Image URL Insert Image × Insert Lin…" at bounding box center [116, 181] width 202 height 178
copy div "لقد صنعنا سوارنا يدويًا من الجلد الطبيعي ذو الملمس الرقيق واليد قوية، والجلد نا…"
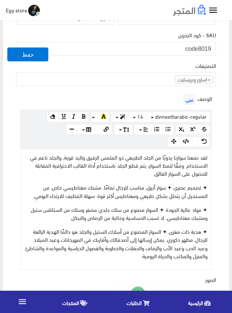
click at [135, 99] on div "الوصف عربي × Insert Image Select from files Image URL Insert Image × Insert Lin…" at bounding box center [116, 181] width 202 height 178
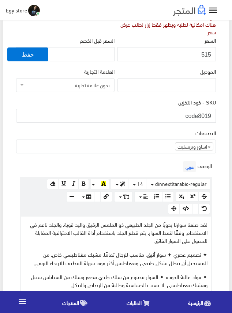
scroll to position [146, 0]
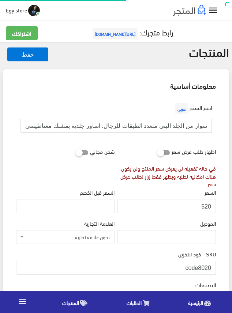
click at [177, 127] on input "سوار من الجلد البني متعدد الطبقات للرجال، اساور جلدية بمشبك مغناطيسي مضفر متعدد…" at bounding box center [115, 126] width 191 height 14
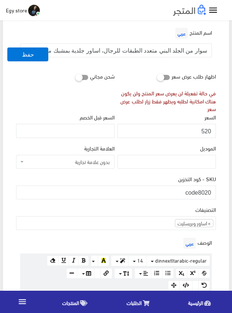
scroll to position [146, 0]
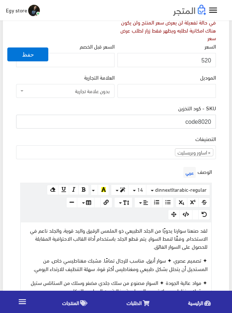
drag, startPoint x: 198, startPoint y: 122, endPoint x: 211, endPoint y: 122, distance: 13.2
click at [211, 122] on input "code8020" at bounding box center [116, 122] width 200 height 14
click at [205, 61] on input "520" at bounding box center [166, 60] width 98 height 14
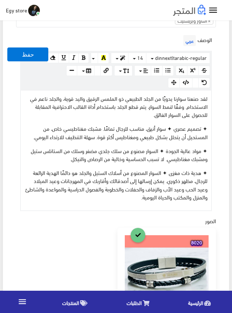
scroll to position [292, 0]
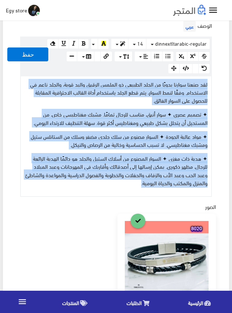
drag, startPoint x: 124, startPoint y: 171, endPoint x: 210, endPoint y: 82, distance: 124.3
click at [210, 82] on div "لقد صنعنا سوارنا يدويًا من الجلد الطبيعي ذو الملمس الرقيق واليد قوية، والجلد نا…" at bounding box center [116, 136] width 190 height 120
copy div "lor ipsum dolors ametًc ad elits doeiusm te incidi utlabo etdol magn، aliqua en…"
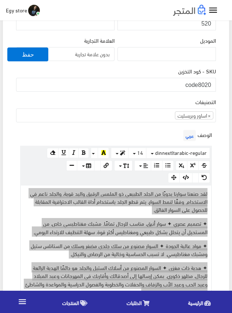
scroll to position [183, 0]
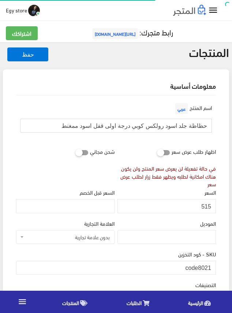
click at [124, 125] on input "حظاظة جلد اسود رولكس كوبي درجة اولى قفل اسود ممغنط" at bounding box center [115, 126] width 191 height 14
drag, startPoint x: 198, startPoint y: 269, endPoint x: 210, endPoint y: 269, distance: 11.7
click at [210, 269] on input "code8021" at bounding box center [116, 268] width 200 height 14
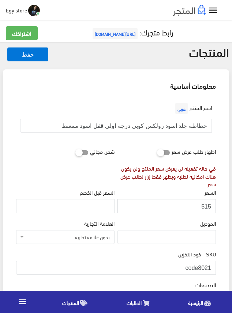
click at [209, 207] on input "515" at bounding box center [166, 206] width 98 height 14
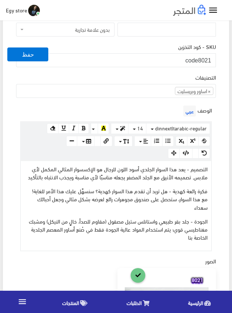
scroll to position [219, 0]
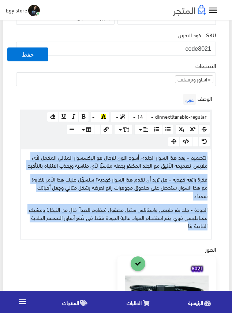
drag, startPoint x: 136, startPoint y: 224, endPoint x: 216, endPoint y: 157, distance: 104.3
click at [216, 157] on div "الوصف عربي × Insert Image Select from files Image URL Insert Image × Insert Lin…" at bounding box center [116, 166] width 202 height 148
copy div "التصميم - يعد هذا السوار الجلدي أسود اللون للرجال هو الإكسسوار المثالي المكمل ل…"
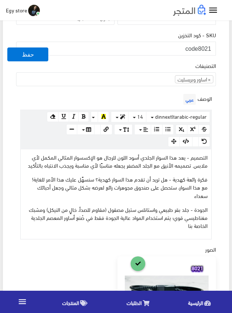
click at [132, 93] on div "الوصف عربي × Insert Image Select from files Image URL Insert Image × Insert Lin…" at bounding box center [116, 166] width 202 height 148
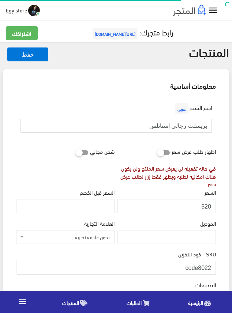
click at [182, 125] on input "بريسلت رجالي استانلس" at bounding box center [115, 126] width 191 height 14
click at [148, 190] on div "السعر 520" at bounding box center [166, 200] width 98 height 25
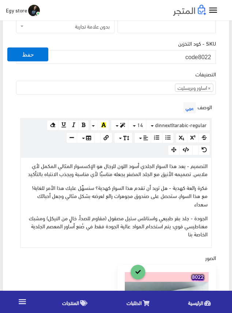
scroll to position [101, 0]
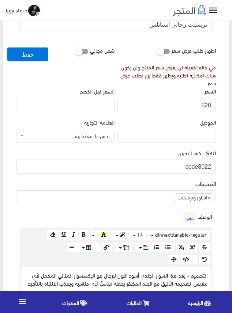
drag, startPoint x: 198, startPoint y: 163, endPoint x: 212, endPoint y: 164, distance: 13.9
click at [212, 164] on input "code8022" at bounding box center [116, 167] width 200 height 14
click at [158, 186] on div "التصنيفات ساعات يد رجالى ساعات يد حريمى اساور وبريسليت × اساور وبريسليت" at bounding box center [116, 191] width 200 height 25
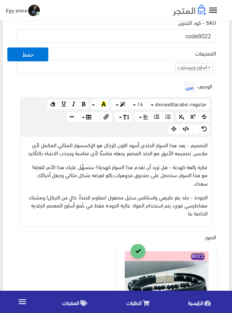
scroll to position [284, 0]
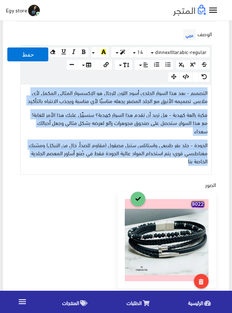
drag, startPoint x: 166, startPoint y: 153, endPoint x: 231, endPoint y: 84, distance: 94.4
click at [231, 84] on div "المنتجات حفظ معلومات أساسية اسم المنتج عربي" at bounding box center [116, 192] width 232 height 869
copy div "التصميم - يعد هذا السوار الجلدي أسود اللون للرجال هو الإكسسوار المثالي المكمل ل…"
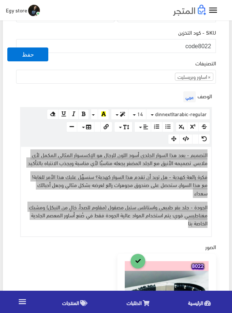
scroll to position [211, 0]
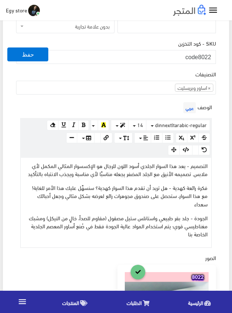
click at [147, 72] on div "التصنيفات ساعات يد رجالى ساعات يد حريمى اساور وبريسليت × اساور وبريسليت" at bounding box center [116, 82] width 200 height 25
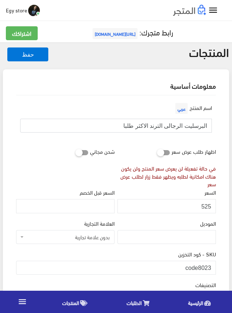
click at [140, 125] on input "البرسليت الرجالى الترند الاكثر طلبا" at bounding box center [115, 126] width 191 height 14
drag, startPoint x: 198, startPoint y: 265, endPoint x: 214, endPoint y: 266, distance: 16.1
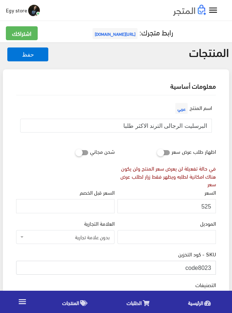
click at [214, 266] on input "code8023" at bounding box center [116, 268] width 200 height 14
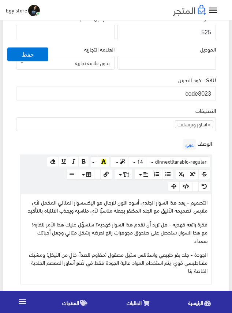
scroll to position [183, 0]
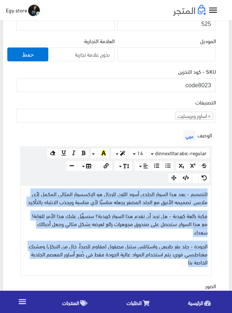
drag, startPoint x: 167, startPoint y: 253, endPoint x: 215, endPoint y: 192, distance: 78.3
click at [215, 192] on div "الوصف عربي × Insert Image Select from files Image URL Insert Image × Insert Lin…" at bounding box center [116, 203] width 202 height 148
copy div "التصميم - يعد هذا السوار الجلدي أسود اللون للرجال هو الإكسسوار المثالي المكمل ل…"
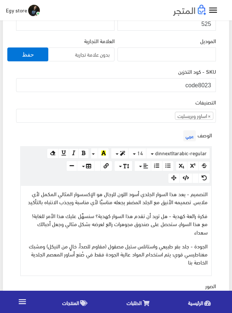
drag, startPoint x: 163, startPoint y: 97, endPoint x: 152, endPoint y: 95, distance: 10.8
click at [163, 97] on div "SKU - كود التخزين code8023" at bounding box center [116, 82] width 202 height 31
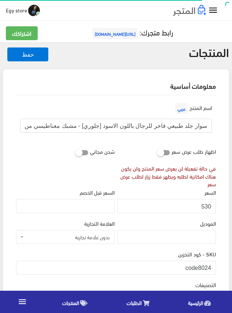
click at [153, 124] on input "سوار جلد طبيعي فاخر للرجال باللون الاسود [جلوري] - مشبك مغناطيسي من الستانلس ست…" at bounding box center [115, 126] width 191 height 14
drag, startPoint x: 197, startPoint y: 267, endPoint x: 215, endPoint y: 267, distance: 17.5
click at [215, 267] on input "code8024" at bounding box center [116, 268] width 200 height 14
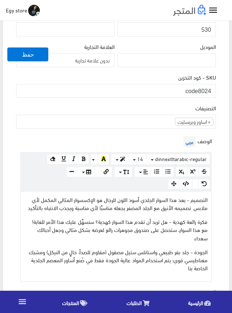
scroll to position [183, 0]
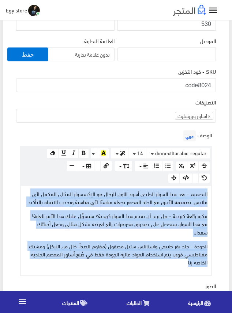
drag, startPoint x: 172, startPoint y: 256, endPoint x: 210, endPoint y: 190, distance: 76.6
click at [210, 190] on div "التصميم - يعد هذا السوار الجلدي أسود اللون للرجال هو الإكسسوار المثالي المكمل ل…" at bounding box center [116, 231] width 190 height 90
copy div "التصميم - يعد هذا السوار الجلدي أسود اللون للرجال هو الإكسسوار المثالي المكمل ل…"
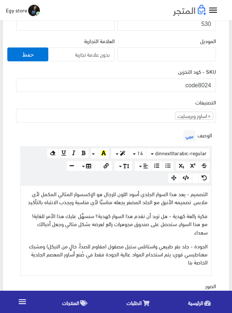
click at [147, 104] on div "التصنيفات ساعات يد رجالى ساعات يد حريمى اساور وبريسليت × اساور وبريسليت" at bounding box center [116, 110] width 200 height 25
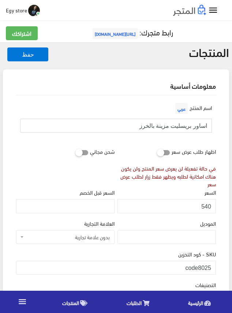
click at [162, 125] on input "اساور بريسليت مزينة بالخرز" at bounding box center [115, 126] width 191 height 14
drag, startPoint x: 197, startPoint y: 268, endPoint x: 215, endPoint y: 268, distance: 17.5
click at [215, 268] on input "code8025" at bounding box center [116, 268] width 200 height 14
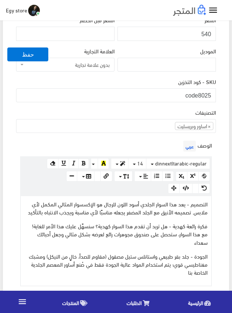
scroll to position [183, 0]
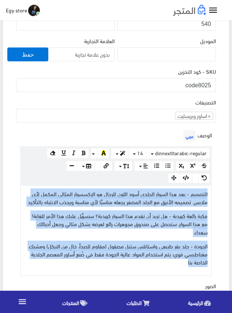
drag, startPoint x: 149, startPoint y: 259, endPoint x: 213, endPoint y: 194, distance: 91.2
click at [213, 194] on div "الوصف عربي × Insert Image Select from files Image URL Insert Image × Insert Lin…" at bounding box center [116, 203] width 202 height 148
copy div "التصميم - يعد هذا السوار الجلدي أسود اللون للرجال هو الإكسسوار المثالي المكمل ل…"
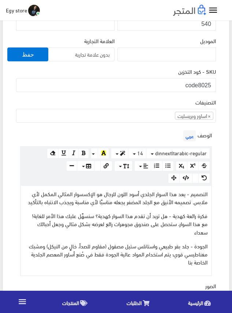
click at [140, 98] on div "التصنيفات ساعات يد رجالى ساعات يد حريمى اساور وبريسليت × اساور وبريسليت" at bounding box center [116, 110] width 200 height 25
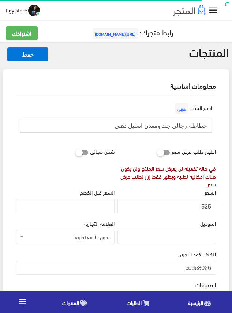
click at [130, 125] on input "حظاظه رجالي جلد ومعدن استيل ذهبي" at bounding box center [115, 126] width 191 height 14
drag, startPoint x: 197, startPoint y: 263, endPoint x: 212, endPoint y: 266, distance: 14.8
click at [212, 266] on input "code8026" at bounding box center [116, 268] width 200 height 14
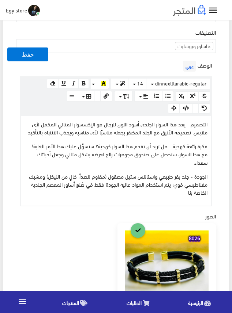
scroll to position [256, 0]
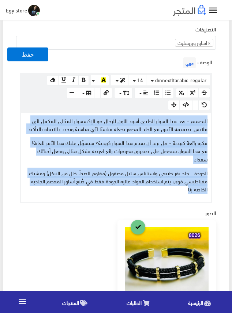
drag, startPoint x: 174, startPoint y: 186, endPoint x: 211, endPoint y: 118, distance: 76.7
click at [211, 118] on div "[DOMAIN_NAME] 100% 50% 25% التصميم - يعد هذا السوار الجلدي أسود اللون للرجال هو…" at bounding box center [115, 157] width 191 height 91
copy div "التصميم - يعد هذا السوار الجلدي أسود اللون للرجال هو الإكسسوار المثالي المكمل ل…"
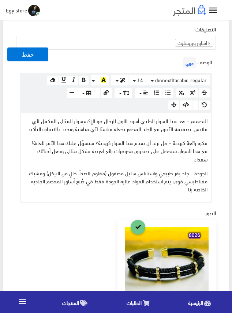
click at [129, 60] on div "الوصف عربي × Insert Image Select from files Image URL Insert Image × Insert Lin…" at bounding box center [116, 130] width 202 height 148
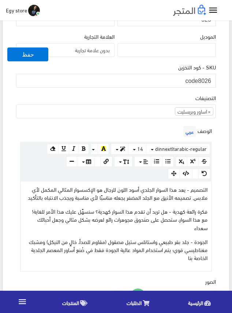
scroll to position [183, 0]
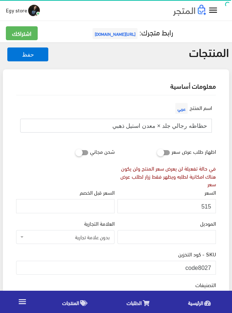
click at [152, 125] on input "حظاظه رجالي جلد × معدن استيل ذهبي" at bounding box center [115, 126] width 191 height 14
drag, startPoint x: 199, startPoint y: 271, endPoint x: 214, endPoint y: 269, distance: 15.8
click at [214, 269] on input "code8027" at bounding box center [116, 268] width 200 height 14
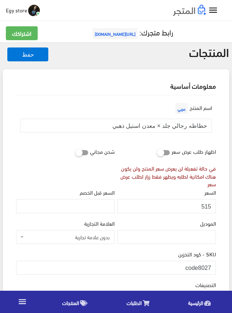
click at [164, 187] on div "في حالة تفعيلة لن يعرض سعر المنتج ولن يكون هناك امكانية لطلبه ويظهر فقط زرار لط…" at bounding box center [166, 176] width 98 height 24
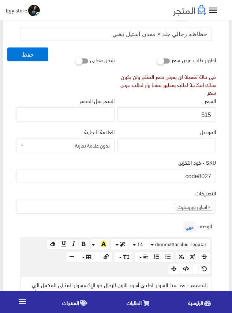
scroll to position [183, 0]
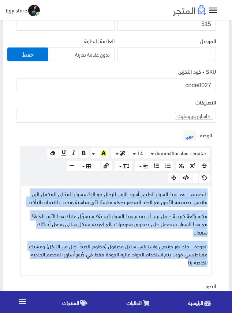
drag, startPoint x: 155, startPoint y: 257, endPoint x: 214, endPoint y: 191, distance: 88.5
click at [214, 191] on div "الوصف عربي × Insert Image Select from files Image URL Insert Image × Insert Lin…" at bounding box center [116, 203] width 202 height 148
copy div "التصميم - يعد هذا السوار الجلدي أسود اللون للرجال هو الإكسسوار المثالي المكمل ل…"
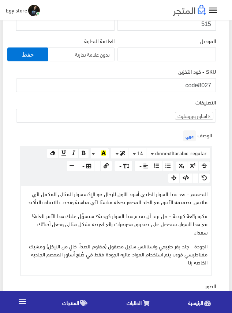
drag, startPoint x: 140, startPoint y: 101, endPoint x: 136, endPoint y: 98, distance: 5.6
click at [140, 101] on div "التصنيفات ساعات يد رجالى ساعات يد حريمى اساور وبريسليت × اساور وبريسليت" at bounding box center [116, 110] width 200 height 25
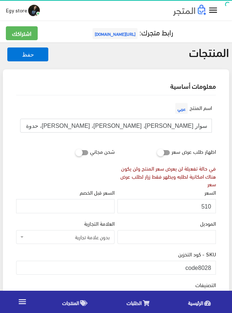
click at [170, 124] on input "سوار ديلفيل، رجالي، نسائي، حدوة حصان، أسود، ذهبى ، فولاذ مقاوم للصدأ،" at bounding box center [115, 126] width 191 height 14
drag, startPoint x: 198, startPoint y: 264, endPoint x: 221, endPoint y: 264, distance: 23.4
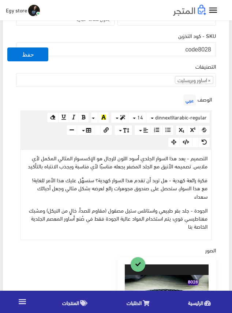
scroll to position [219, 0]
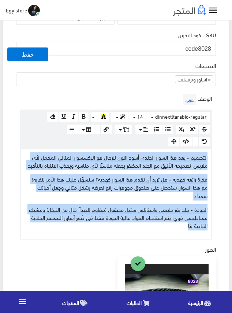
drag, startPoint x: 166, startPoint y: 221, endPoint x: 214, endPoint y: 157, distance: 80.1
click at [214, 157] on div "الوصف عربي × Insert Image Select from files Image URL Insert Image × Insert Lin…" at bounding box center [116, 166] width 202 height 148
copy div "التصميم - يعد هذا السوار الجلدي أسود اللون للرجال هو الإكسسوار المثالي المكمل ل…"
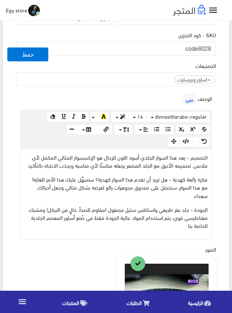
click at [155, 94] on div "الوصف عربي × Insert Image Select from files Image URL Insert Image × Insert Lin…" at bounding box center [116, 166] width 202 height 148
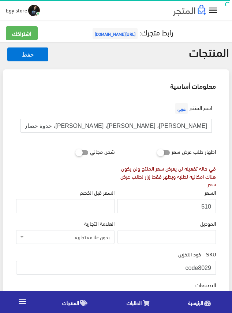
click at [172, 128] on input "[PERSON_NAME]، [PERSON_NAME]، [PERSON_NAME]، حدوة حصان، أسود، فضى ، فولاذ مقاوم…" at bounding box center [115, 126] width 191 height 14
drag, startPoint x: 199, startPoint y: 264, endPoint x: 213, endPoint y: 264, distance: 13.9
click at [213, 264] on input "code8029" at bounding box center [116, 268] width 200 height 14
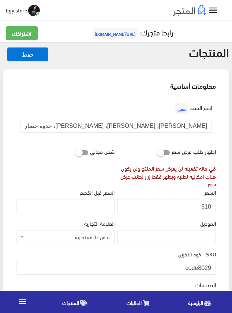
click at [206, 206] on input "510" at bounding box center [166, 206] width 98 height 14
click at [159, 225] on div "الموديل" at bounding box center [166, 231] width 98 height 25
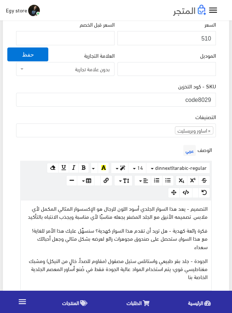
scroll to position [183, 0]
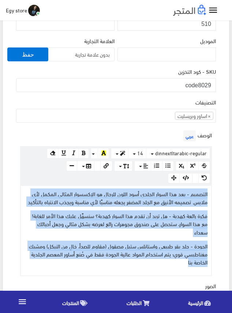
drag, startPoint x: 167, startPoint y: 255, endPoint x: 207, endPoint y: 192, distance: 75.0
click at [207, 192] on div "التصميم - يعد هذا السوار الجلدي أسود اللون للرجال هو الإكسسوار المثالي المكمل ل…" at bounding box center [116, 231] width 190 height 90
copy div "التصميم - يعد هذا السوار الجلدي أسود اللون للرجال هو الإكسسوار المثالي المكمل ل…"
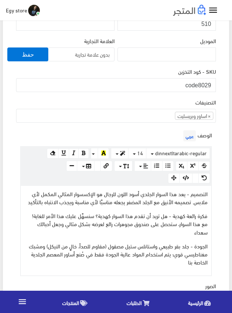
click at [104, 105] on div "التصنيفات ساعات يد رجالى ساعات يد حريمى اساور وبريسليت × اساور وبريسليت" at bounding box center [116, 110] width 200 height 25
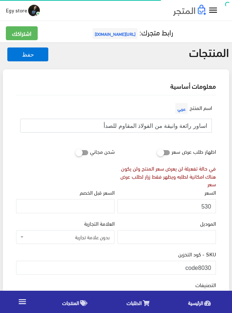
click at [152, 124] on input "اساور رائعة وانيقة من الفولاذ المقاوم للصدأ" at bounding box center [115, 126] width 191 height 14
drag, startPoint x: 198, startPoint y: 266, endPoint x: 214, endPoint y: 265, distance: 15.8
click at [214, 265] on input "code8030" at bounding box center [116, 268] width 200 height 14
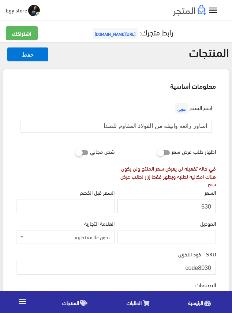
click at [208, 205] on input "530" at bounding box center [166, 206] width 98 height 14
click at [182, 193] on div "السعر 530" at bounding box center [166, 200] width 98 height 25
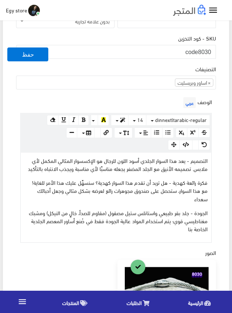
scroll to position [219, 0]
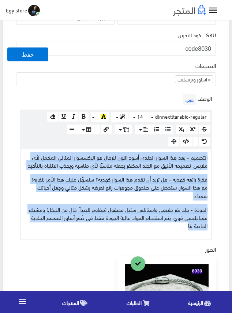
drag, startPoint x: 172, startPoint y: 224, endPoint x: 215, endPoint y: 147, distance: 87.7
click at [215, 147] on div "الوصف عربي × Insert Image Select from files Image URL Insert Image × Insert Lin…" at bounding box center [116, 166] width 202 height 148
copy div "التصميم - يعد هذا السوار الجلدي أسود اللون للرجال هو الإكسسوار المثالي المكمل ل…"
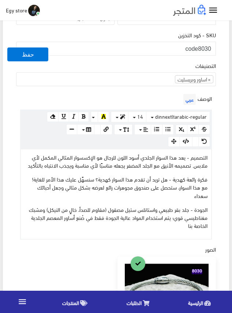
click at [141, 66] on div "التصنيفات ساعات يد رجالى ساعات يد حريمى اساور وبريسليت × اساور وبريسليت" at bounding box center [116, 73] width 200 height 25
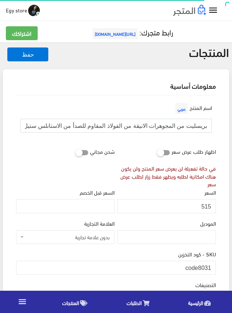
click at [166, 126] on input "بريسليت من المجوهرات الانيقة من الفولاذ المقاوم للصدأ من الاستانلس ستيل" at bounding box center [115, 126] width 191 height 14
drag, startPoint x: 198, startPoint y: 267, endPoint x: 214, endPoint y: 267, distance: 15.3
click at [214, 267] on input "code8031" at bounding box center [116, 268] width 200 height 14
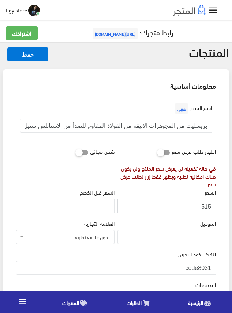
click at [208, 206] on input "515" at bounding box center [166, 206] width 98 height 14
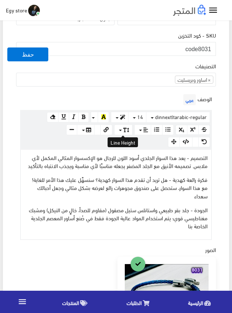
scroll to position [219, 0]
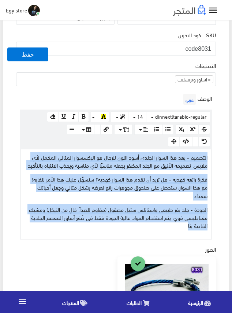
drag, startPoint x: 145, startPoint y: 220, endPoint x: 212, endPoint y: 159, distance: 90.3
click at [212, 159] on div "الوصف عربي × Insert Image Select from files Image URL Insert Image × Insert Lin…" at bounding box center [116, 166] width 202 height 148
copy div "التصميم - يعد هذا السوار الجلدي أسود اللون للرجال هو الإكسسوار المثالي المكمل ل…"
